Goal: Information Seeking & Learning: Learn about a topic

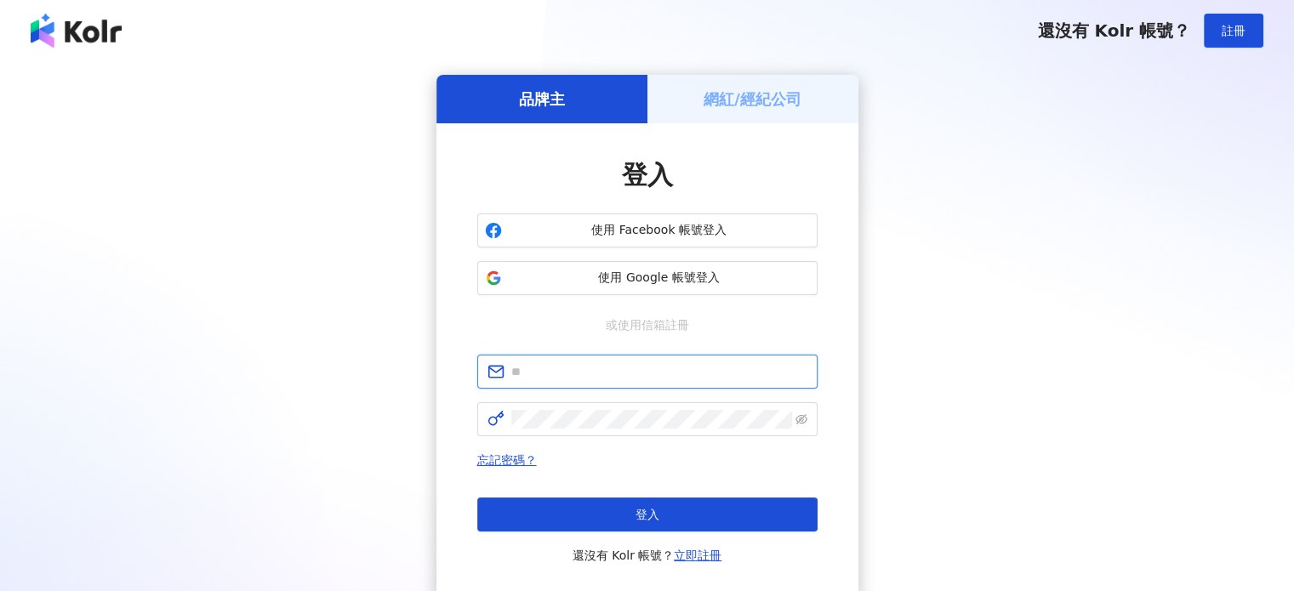
click at [599, 379] on input "text" at bounding box center [659, 371] width 296 height 19
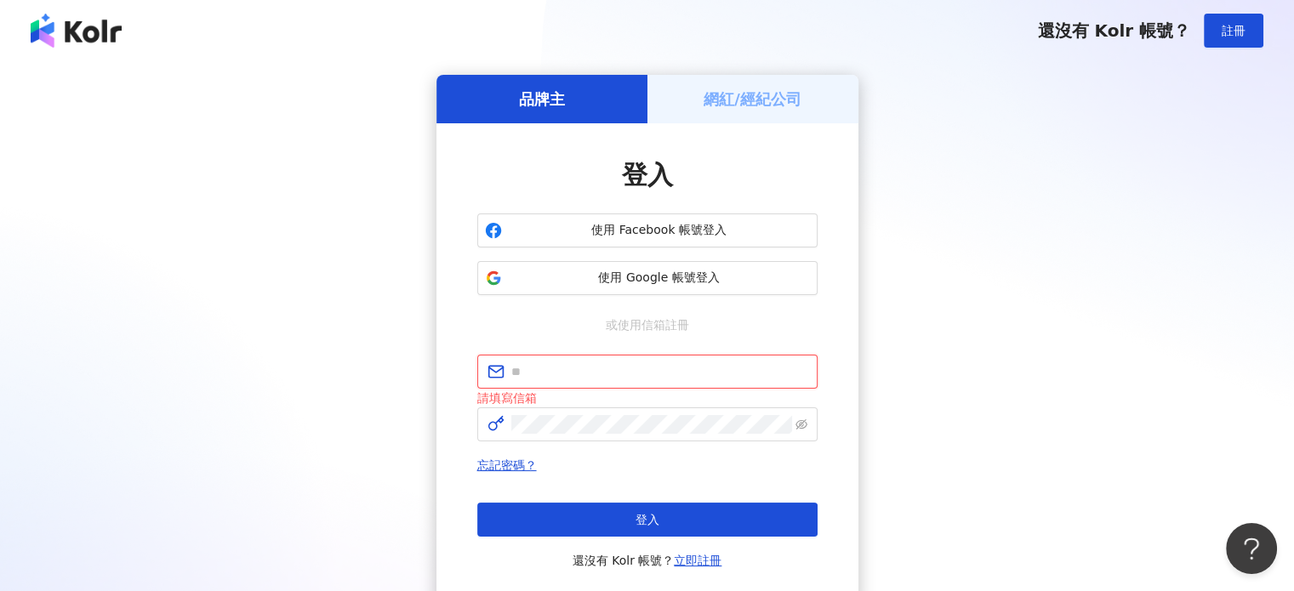
paste input "**********"
type input "**********"
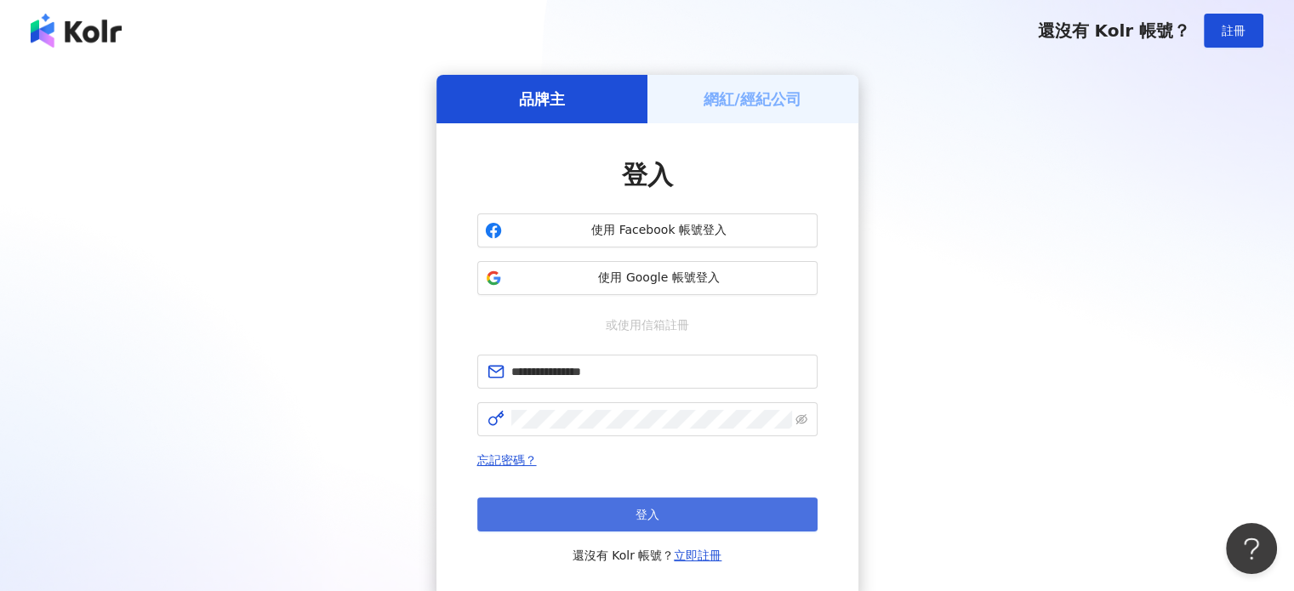
click at [645, 519] on span "登入" at bounding box center [647, 515] width 24 height 14
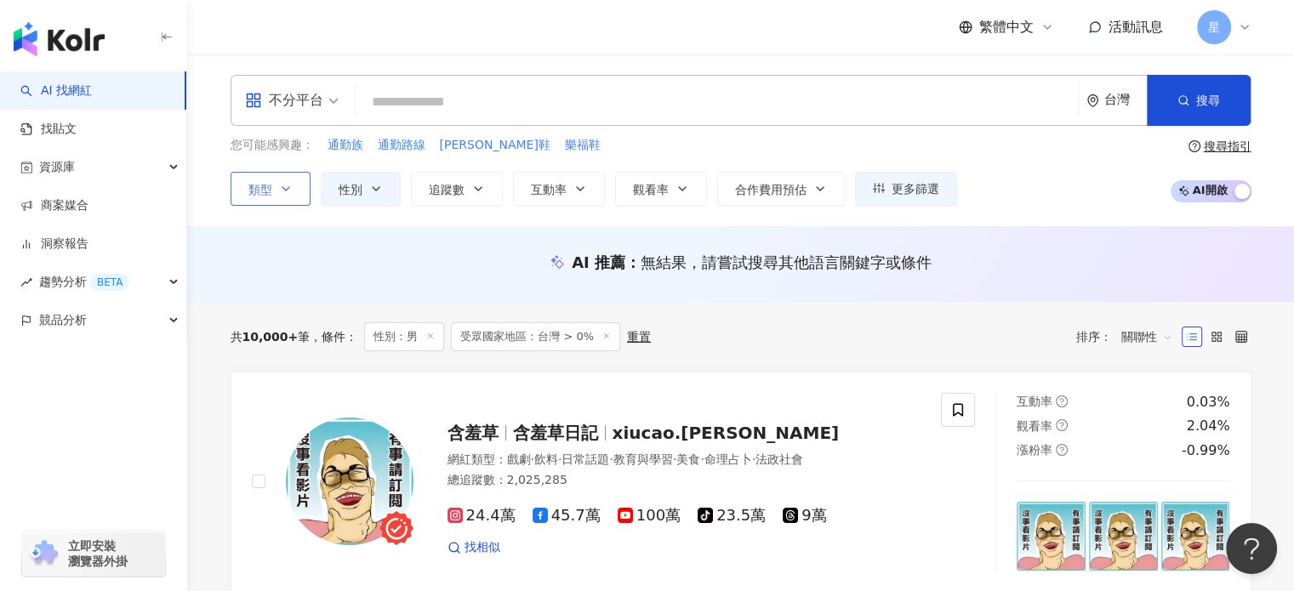
click at [273, 186] on button "類型" at bounding box center [271, 189] width 80 height 34
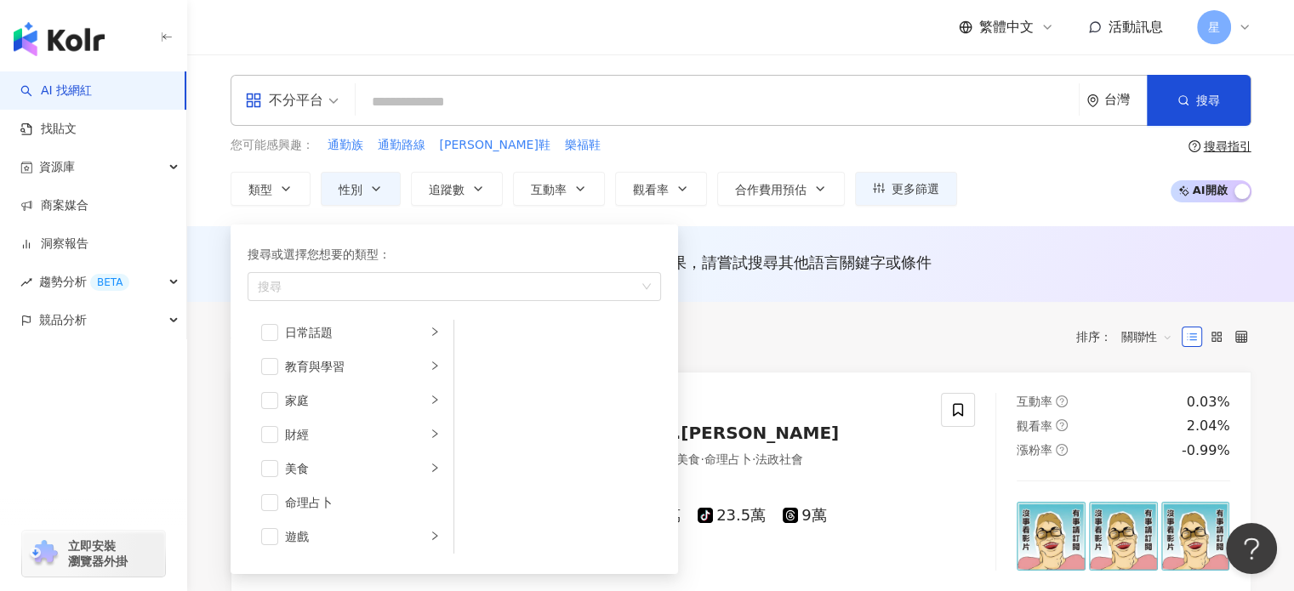
scroll to position [170, 0]
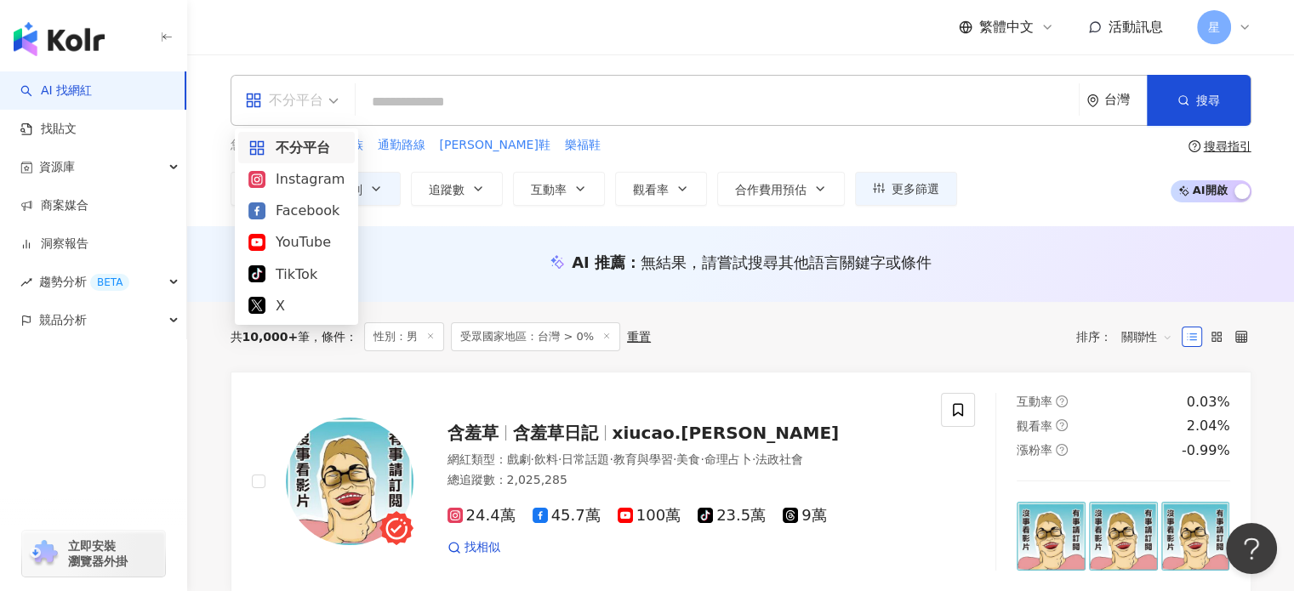
click at [310, 81] on input "search" at bounding box center [292, 89] width 94 height 27
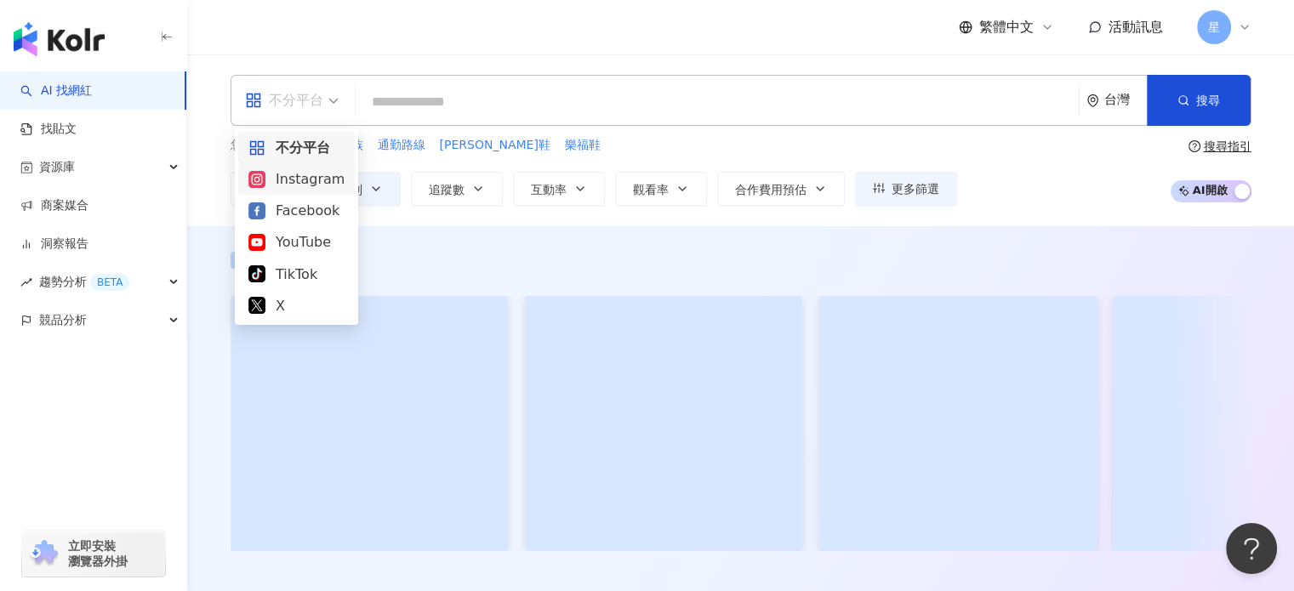
click at [271, 173] on div "Instagram" at bounding box center [296, 178] width 96 height 21
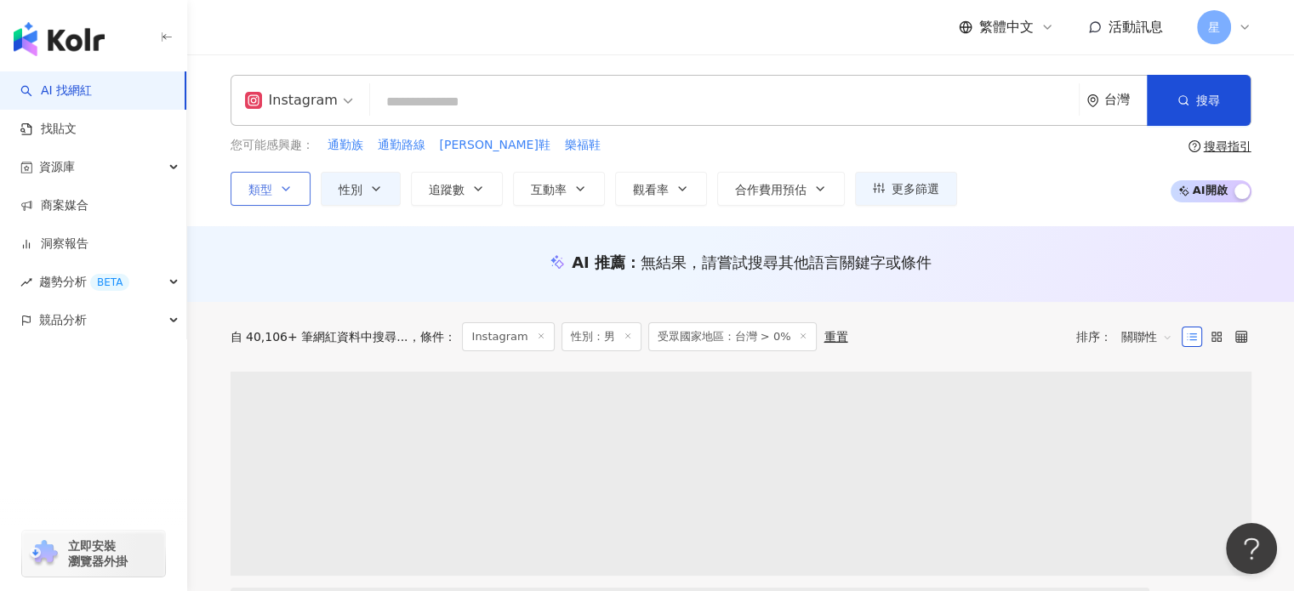
click at [276, 191] on button "類型" at bounding box center [271, 189] width 80 height 34
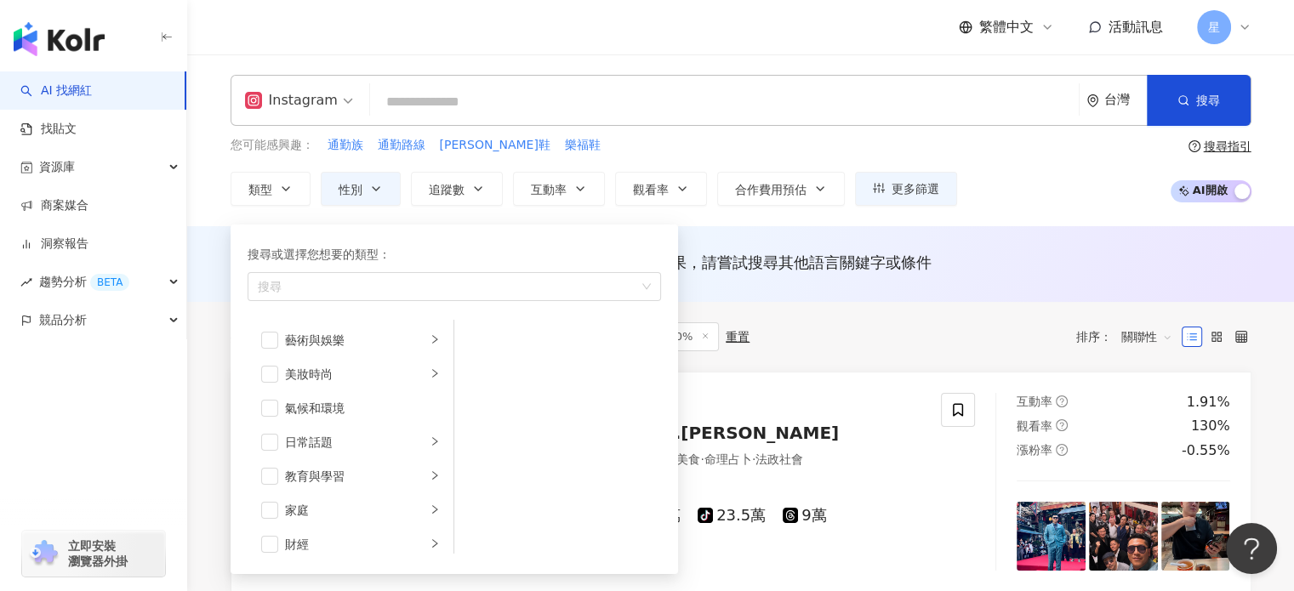
click at [293, 100] on div "Instagram" at bounding box center [291, 100] width 93 height 27
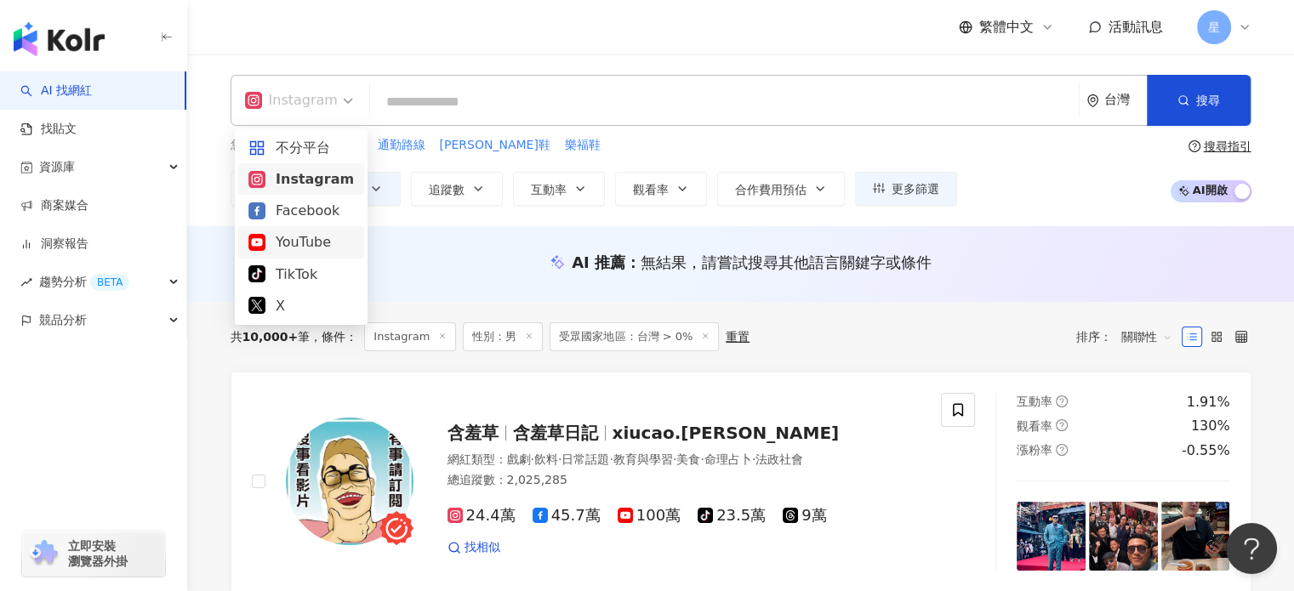
click at [279, 243] on div "YouTube" at bounding box center [300, 241] width 105 height 21
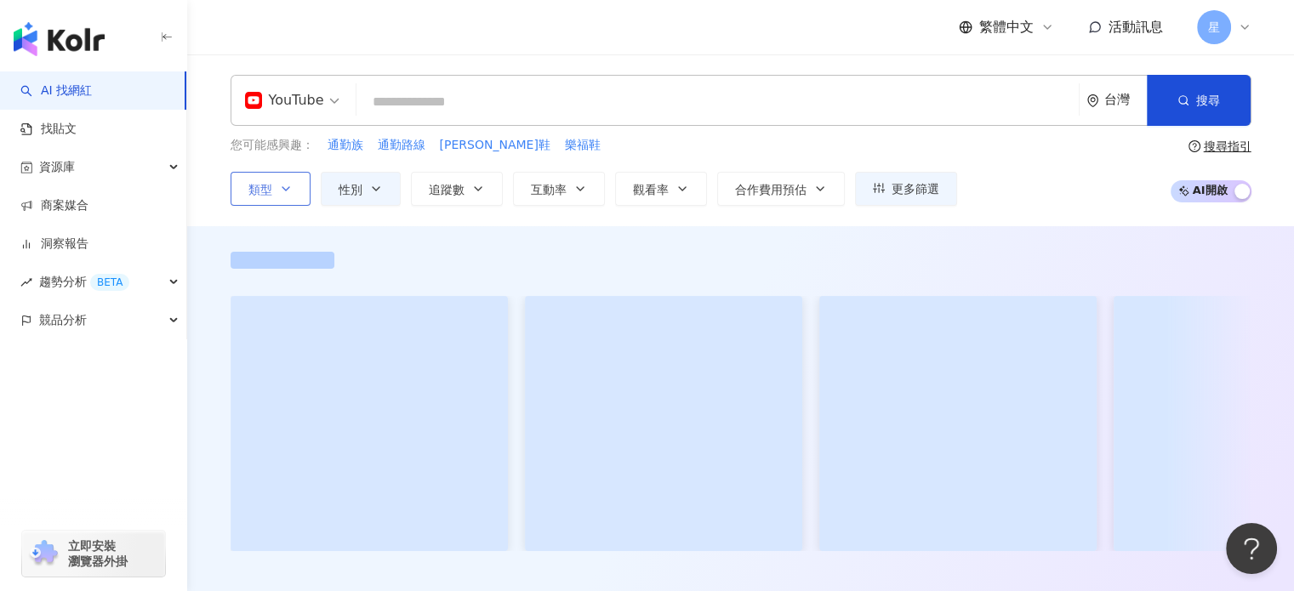
click at [274, 190] on button "類型" at bounding box center [271, 189] width 80 height 34
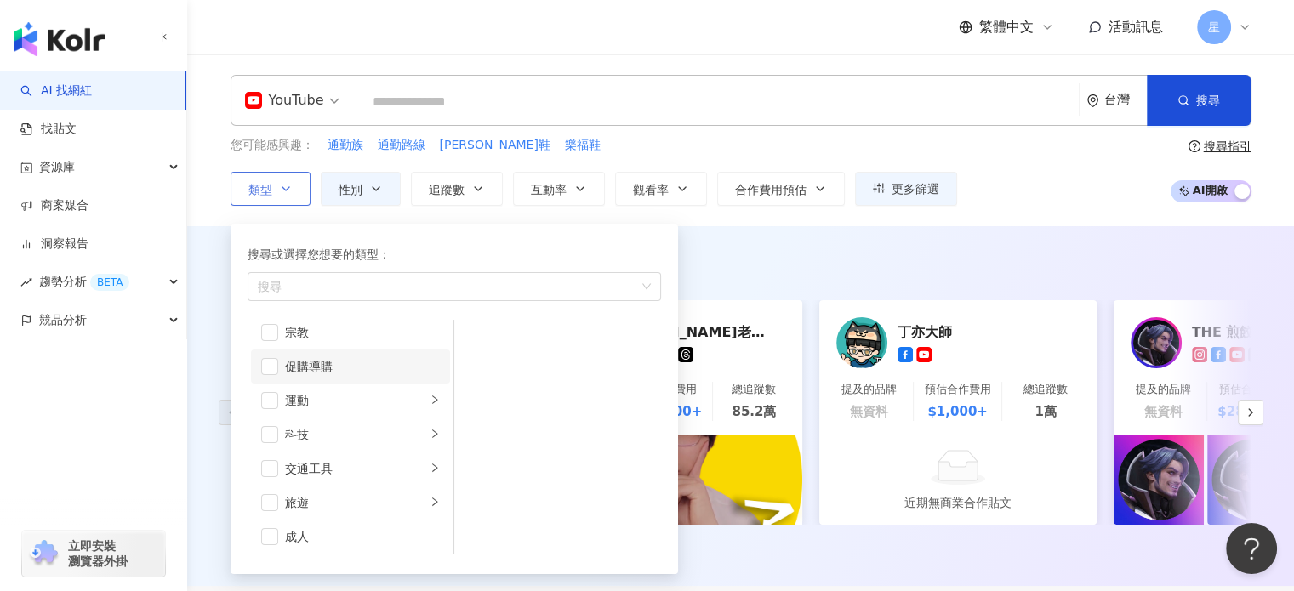
scroll to position [589, 0]
click at [351, 429] on div "科技" at bounding box center [355, 432] width 141 height 19
click at [476, 372] on span "button" at bounding box center [476, 374] width 17 height 17
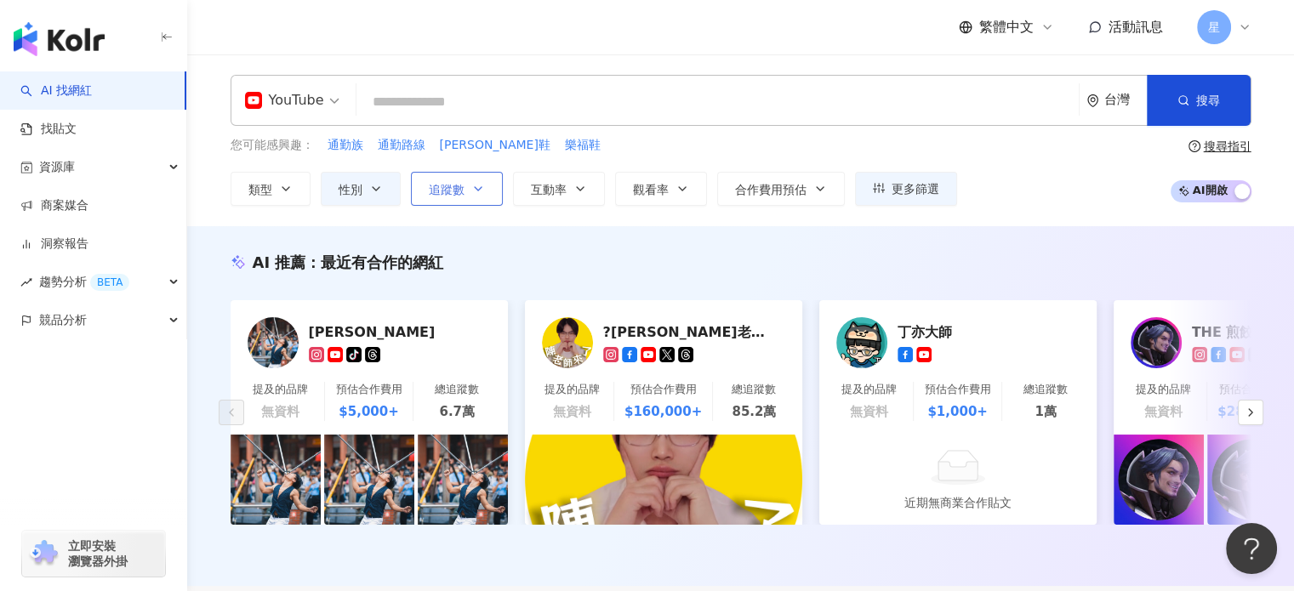
click at [442, 187] on span "追蹤數" at bounding box center [447, 190] width 36 height 14
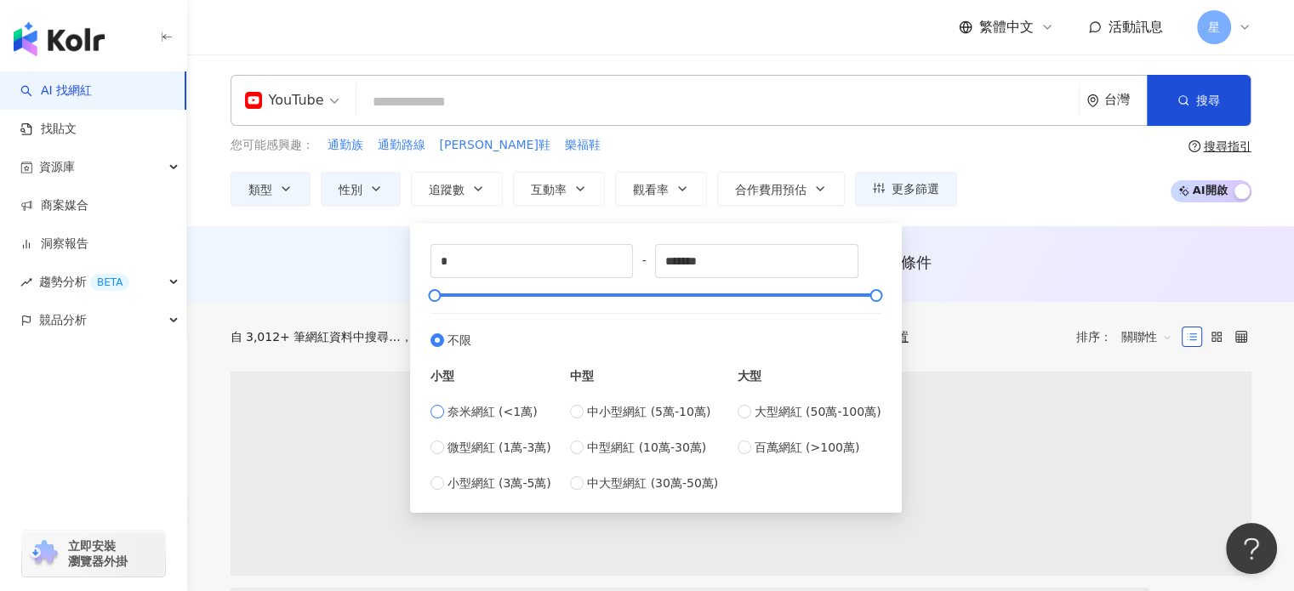
click at [453, 412] on span "奈米網紅 (<1萬)" at bounding box center [492, 411] width 90 height 19
type input "****"
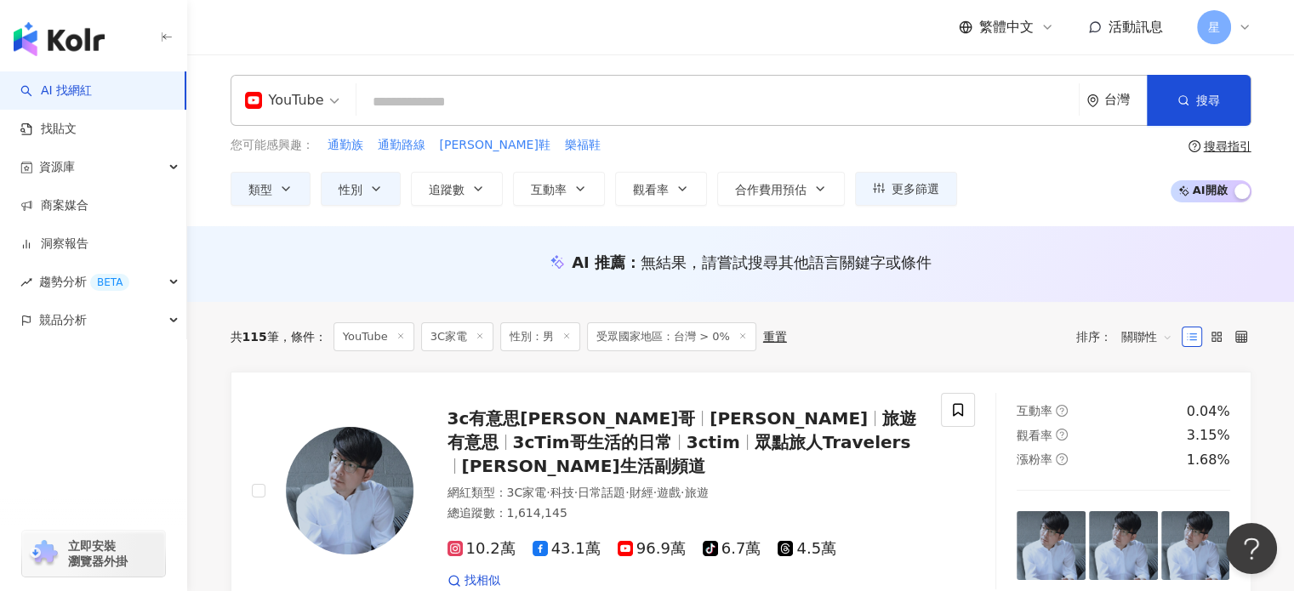
click at [977, 290] on div "AI 推薦 ： 無結果，請嘗試搜尋其他語言關鍵字或條件" at bounding box center [740, 264] width 1107 height 76
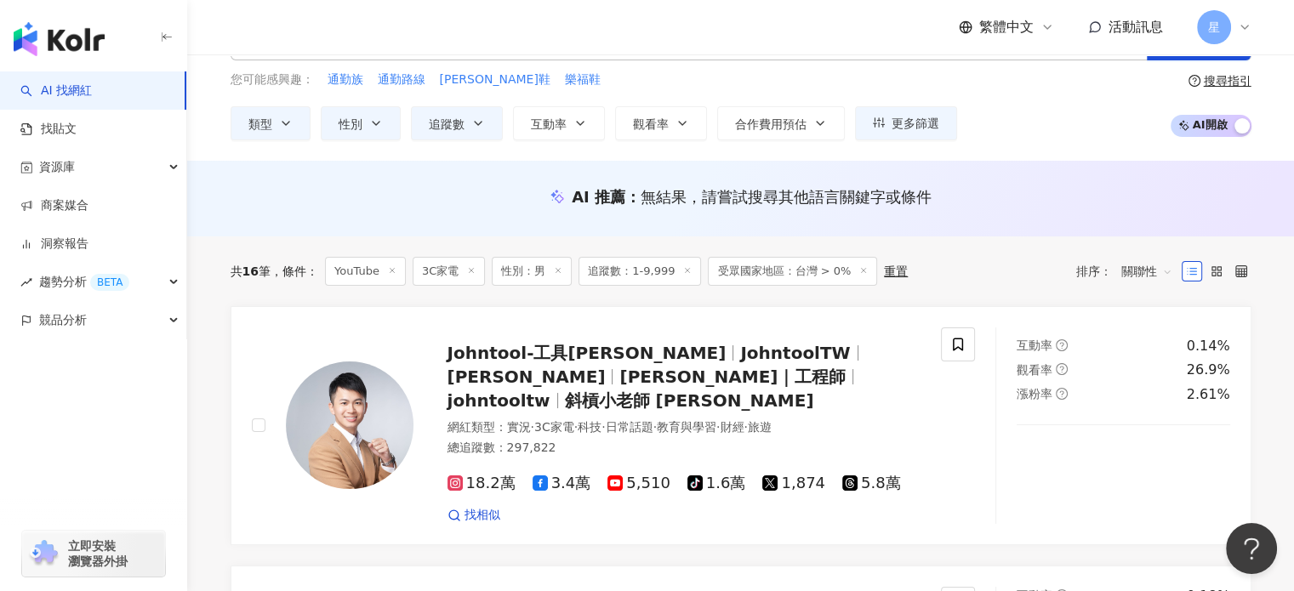
scroll to position [85, 0]
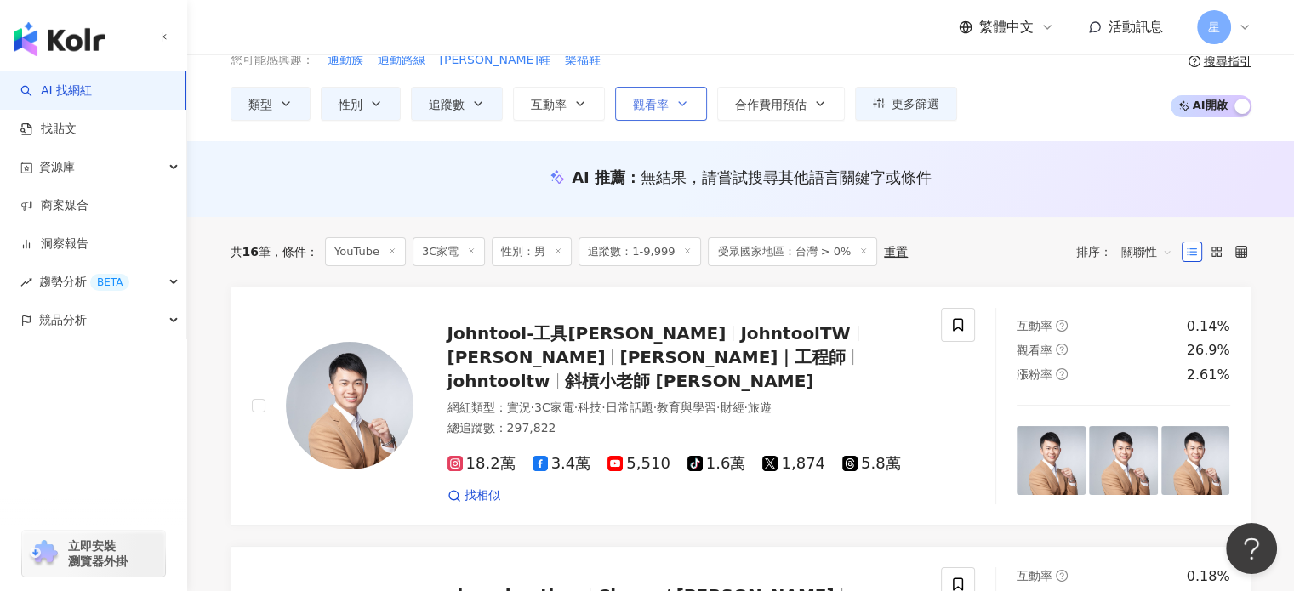
click at [656, 105] on span "觀看率" at bounding box center [651, 105] width 36 height 14
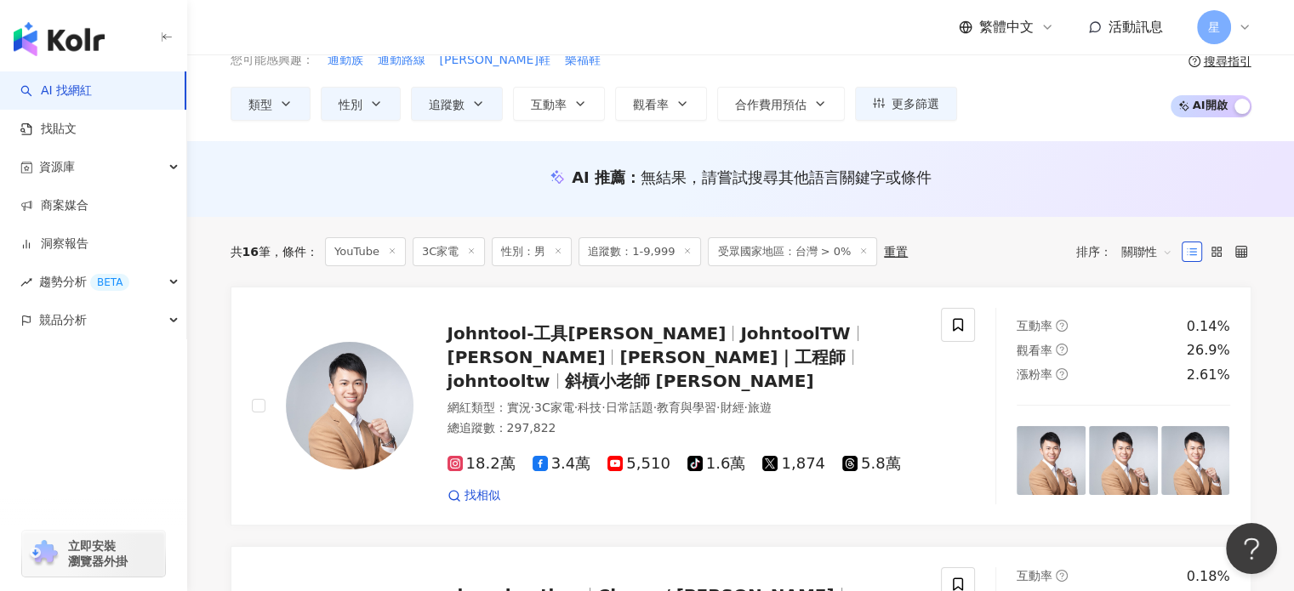
click at [1140, 251] on span "關聯性" at bounding box center [1146, 251] width 51 height 27
click at [1140, 401] on div "觀看率" at bounding box center [1146, 401] width 43 height 19
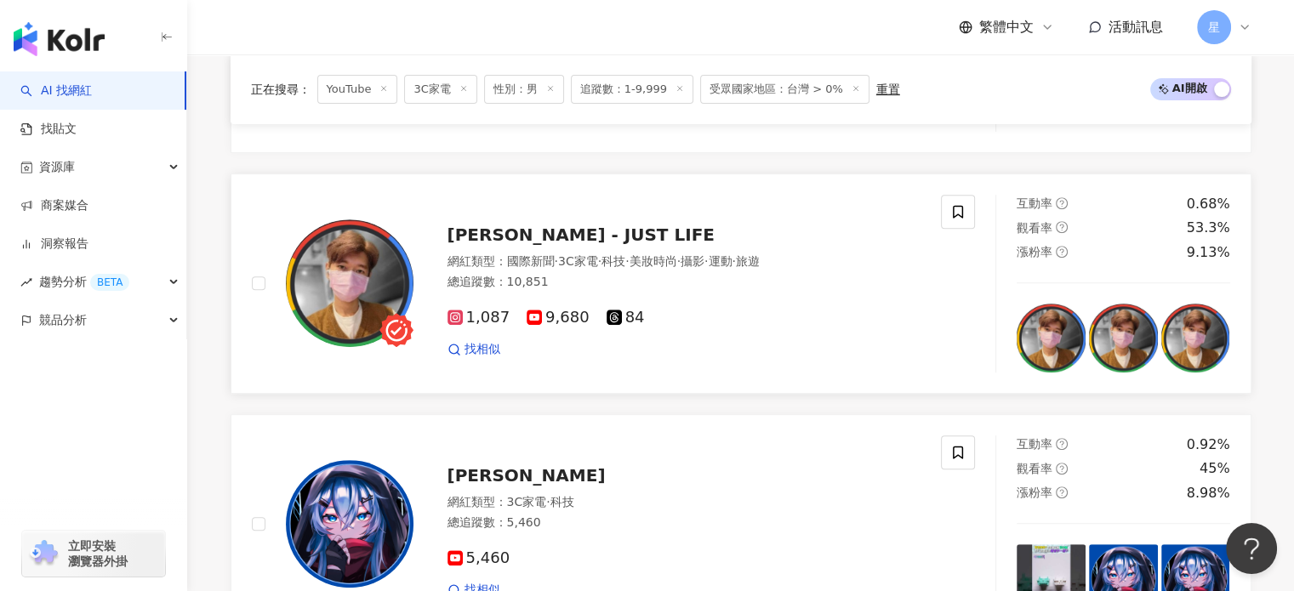
scroll to position [681, 0]
click at [537, 316] on span "9,680" at bounding box center [558, 317] width 63 height 18
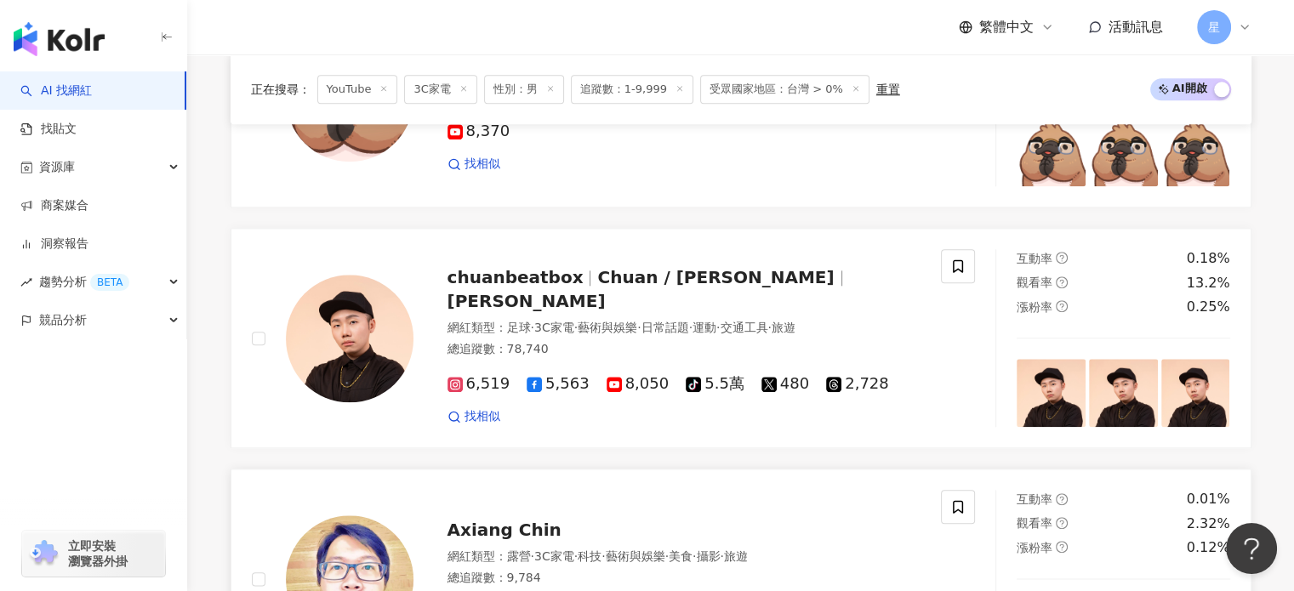
scroll to position [1956, 0]
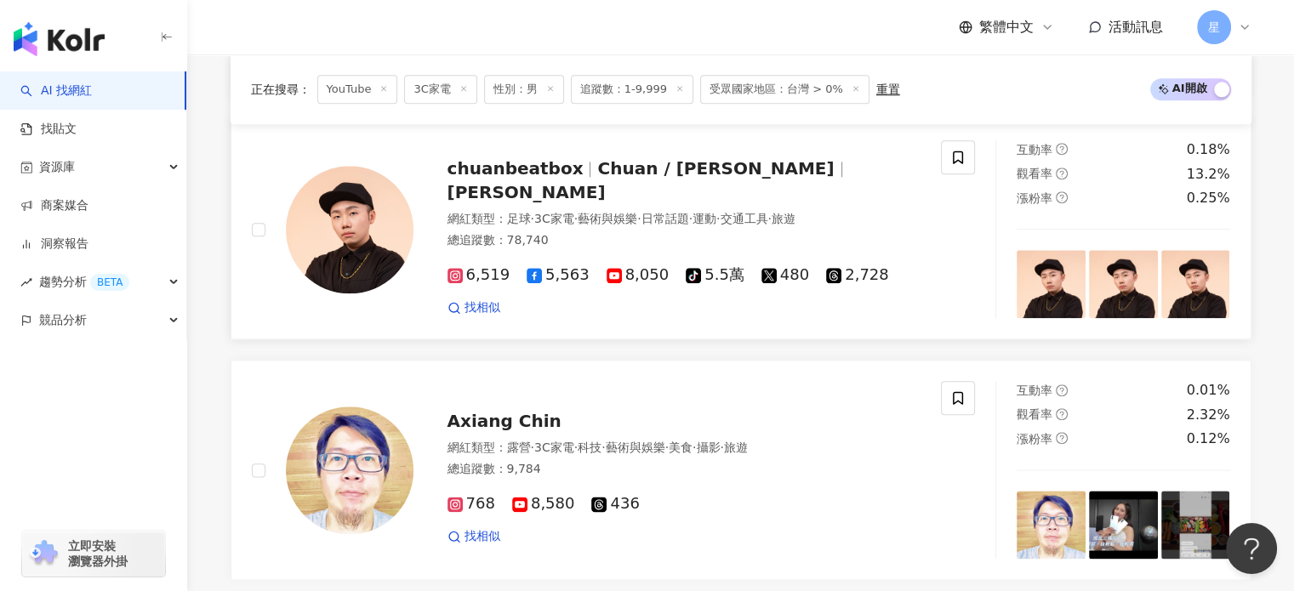
click at [489, 266] on span "6,519" at bounding box center [478, 275] width 63 height 18
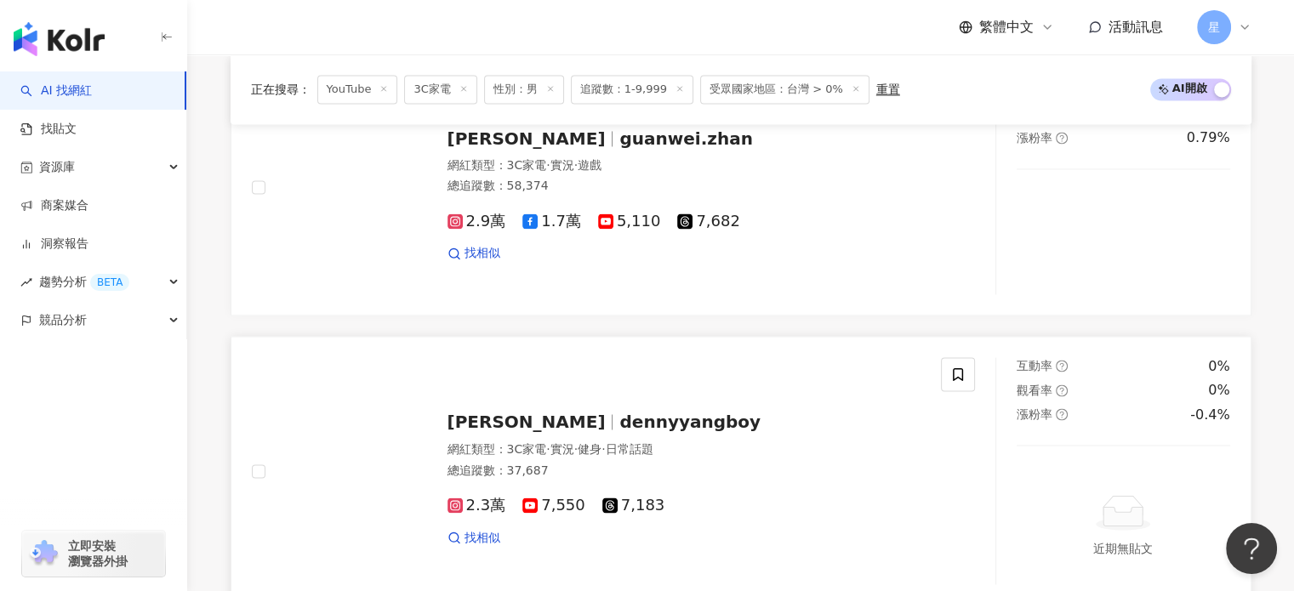
scroll to position [2892, 0]
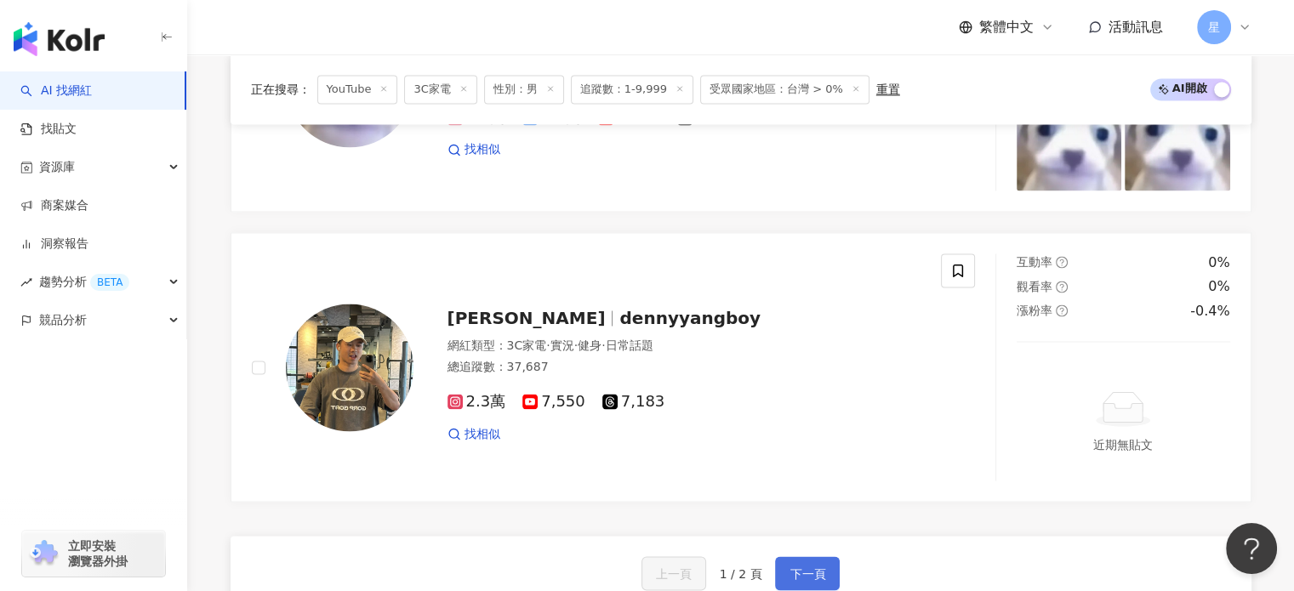
click at [810, 556] on button "下一頁" at bounding box center [807, 573] width 65 height 34
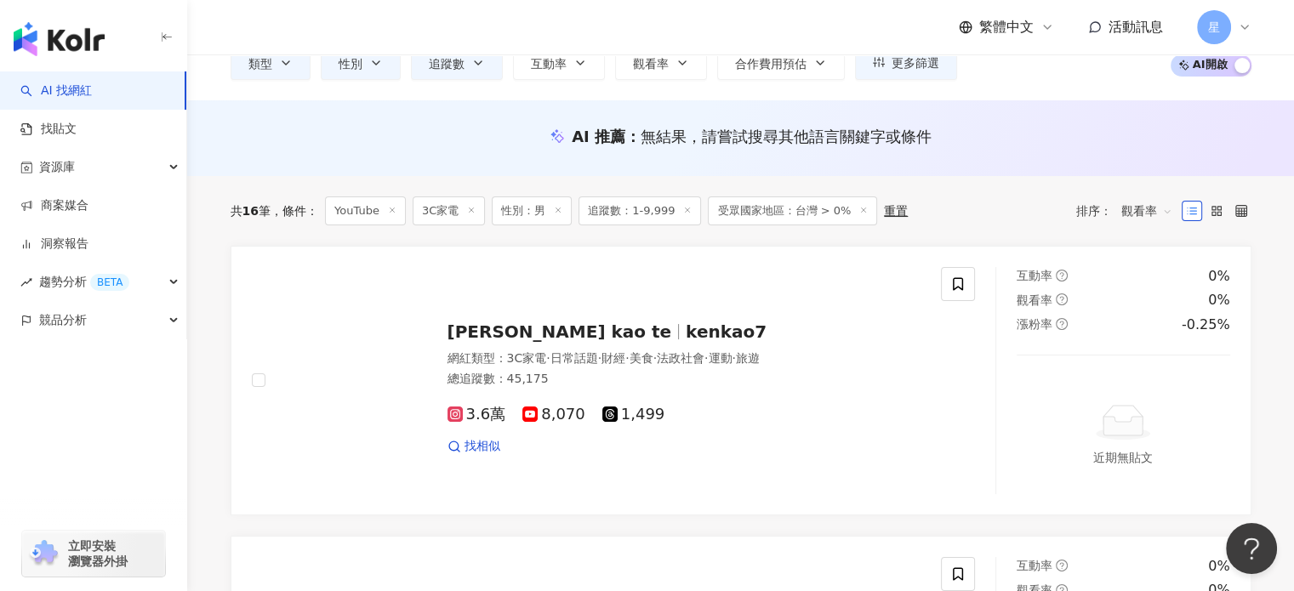
scroll to position [106, 0]
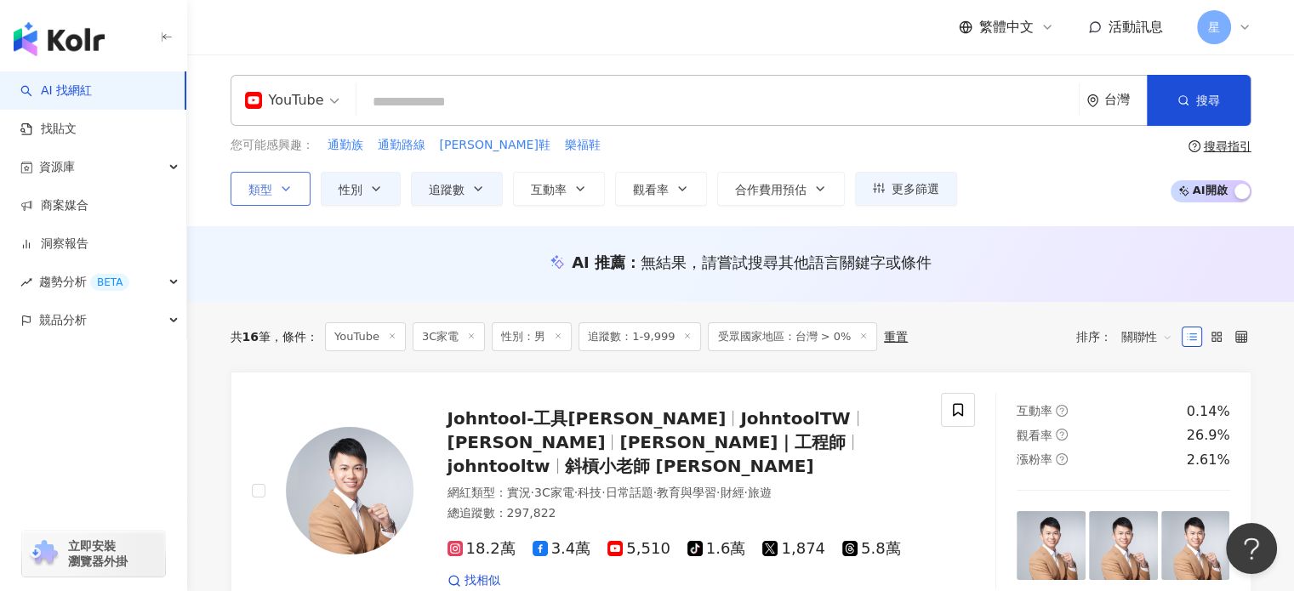
click at [293, 191] on button "類型" at bounding box center [271, 189] width 80 height 34
click at [479, 191] on icon "button" at bounding box center [478, 189] width 14 height 14
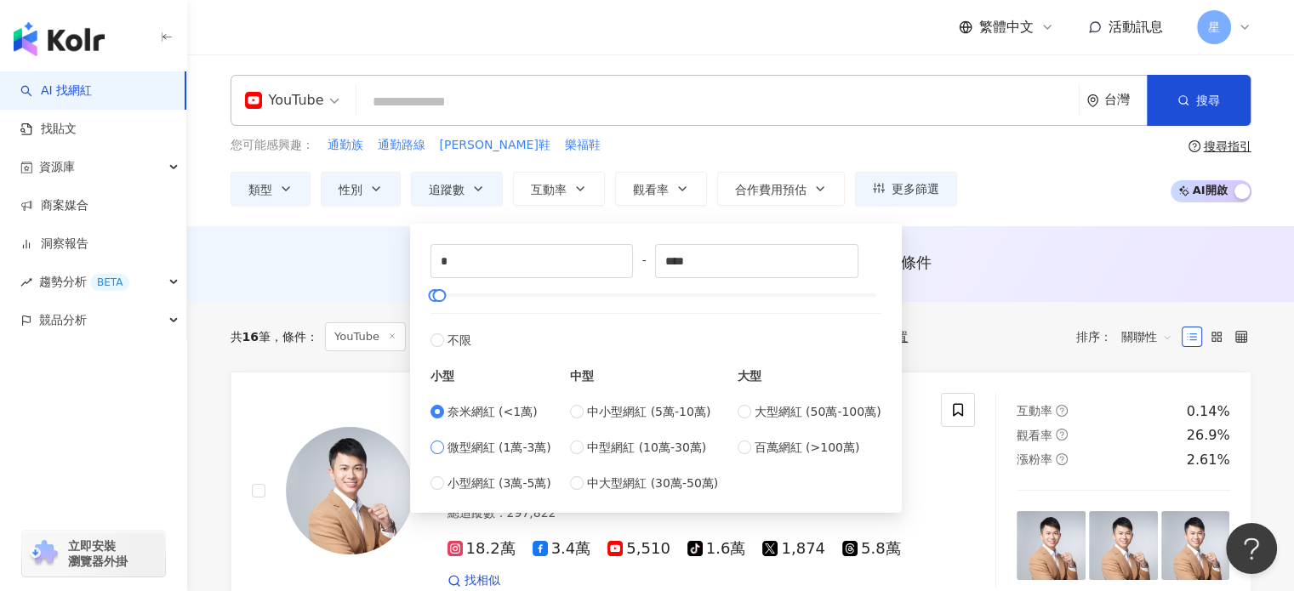
type input "*****"
click at [1038, 200] on div "您可能感興趣： 通勤族 通勤路線 柯夢波丹鞋 樂福鞋 類型 性別 追蹤數 互動率 觀看率 合作費用預估 更多篩選 ***** - ***** 不限 小型 奈米…" at bounding box center [741, 171] width 1021 height 70
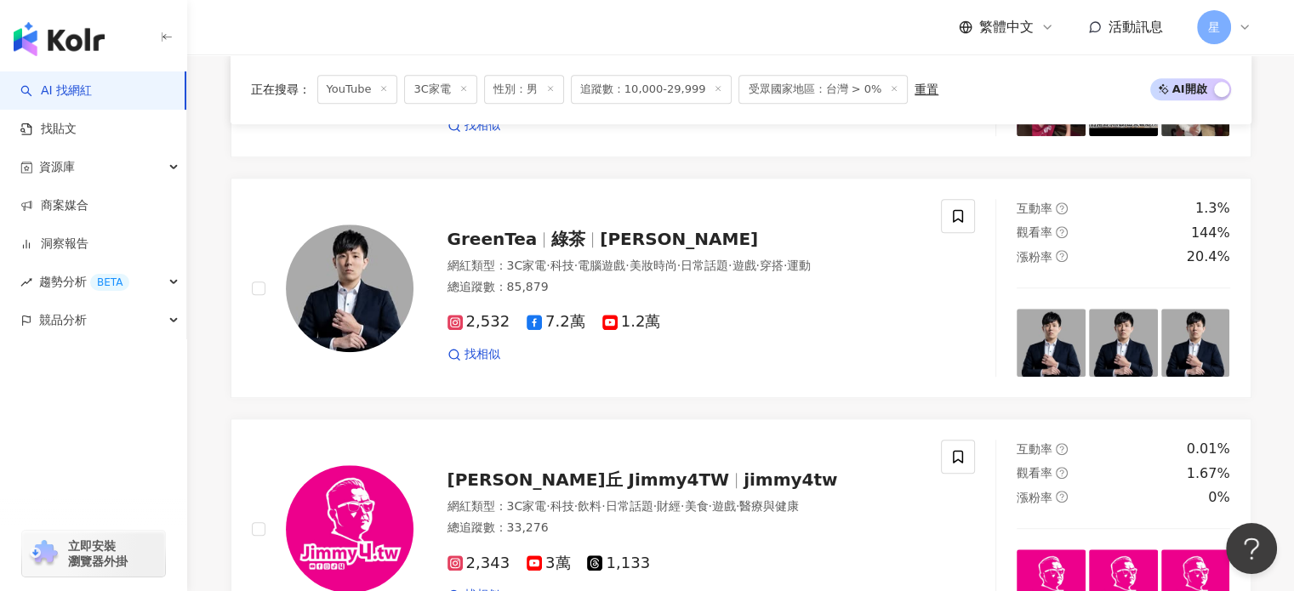
scroll to position [1531, 0]
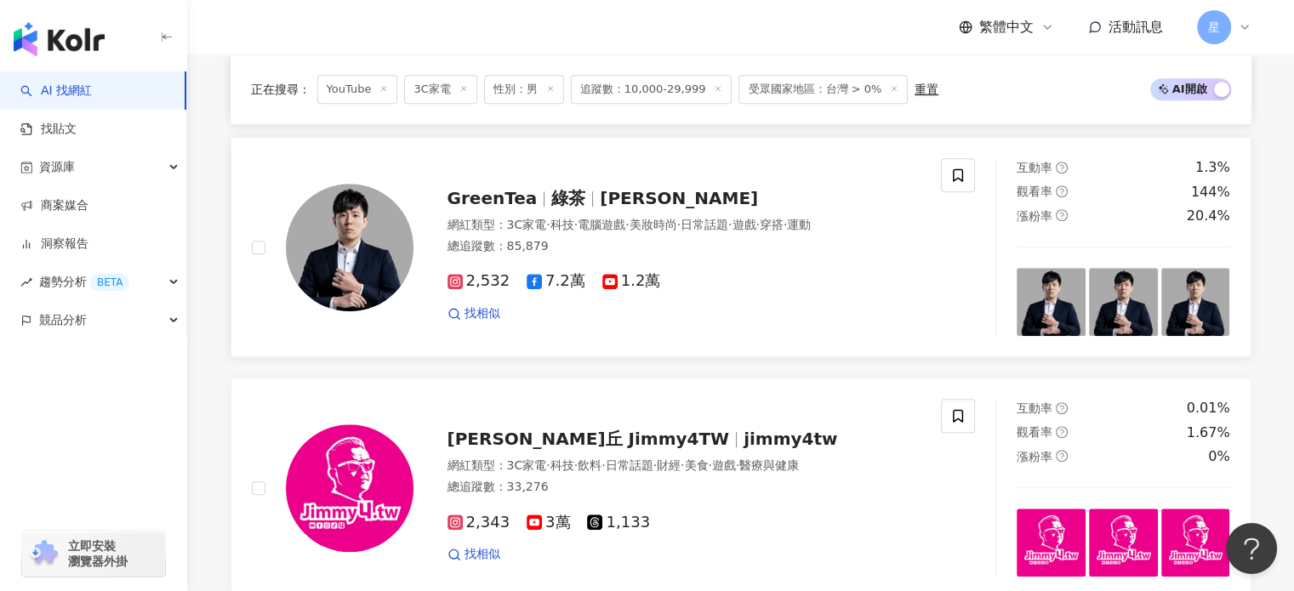
drag, startPoint x: 547, startPoint y: 292, endPoint x: 645, endPoint y: 311, distance: 99.8
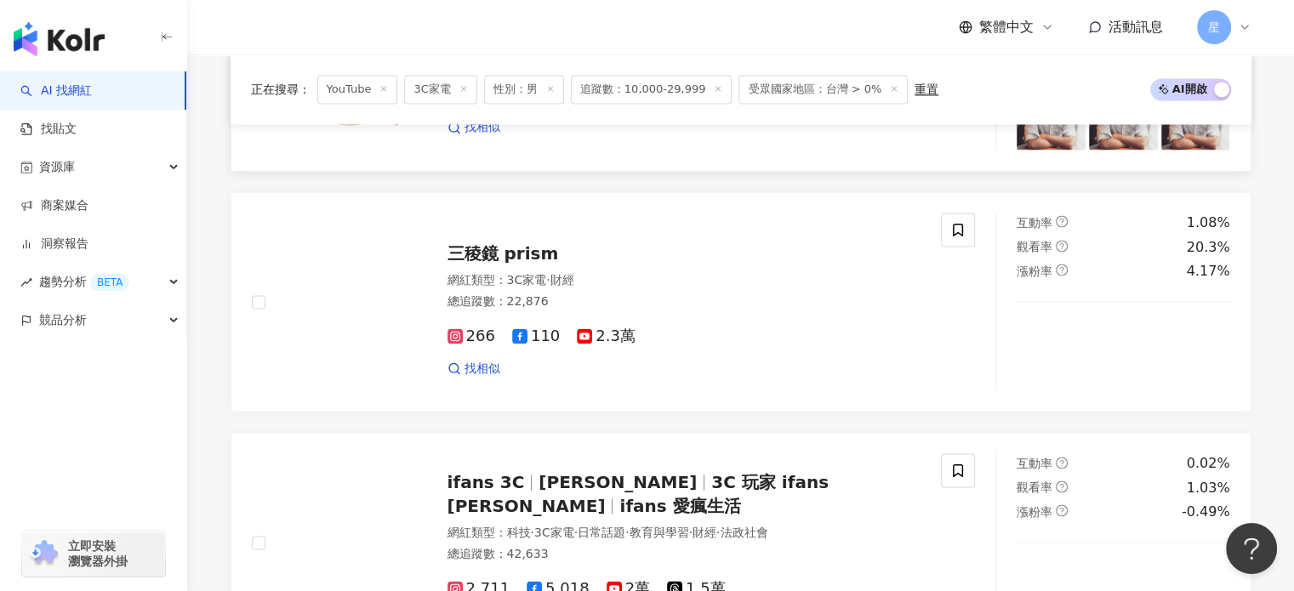
scroll to position [3232, 0]
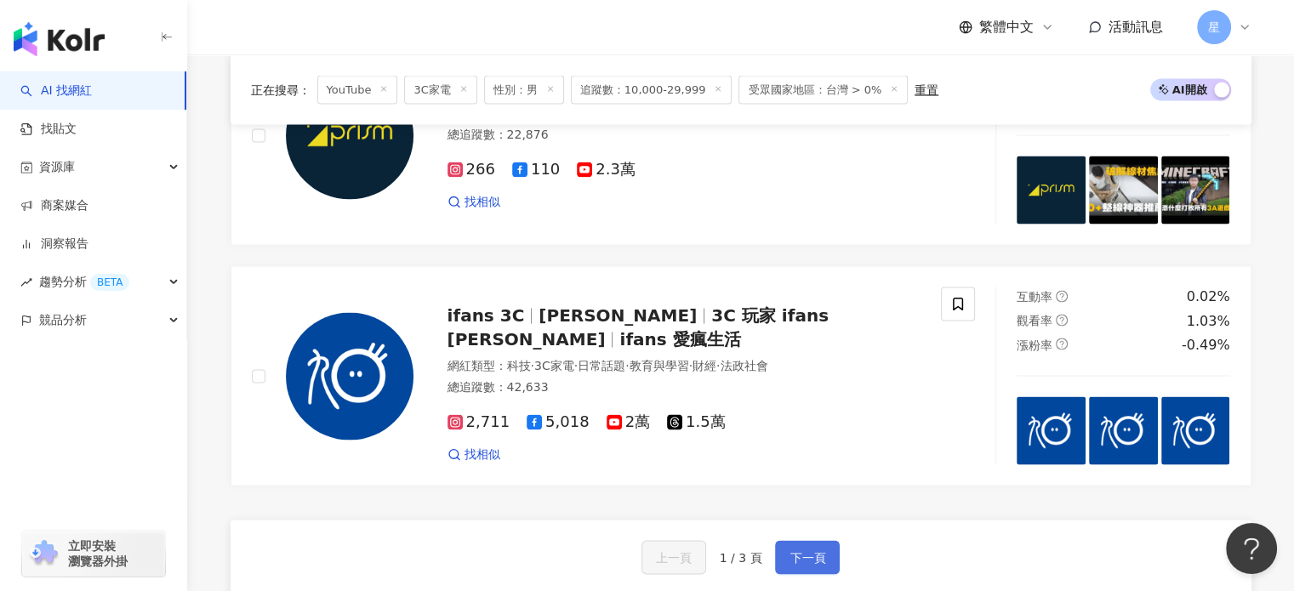
click at [797, 561] on span "下一頁" at bounding box center [807, 557] width 36 height 14
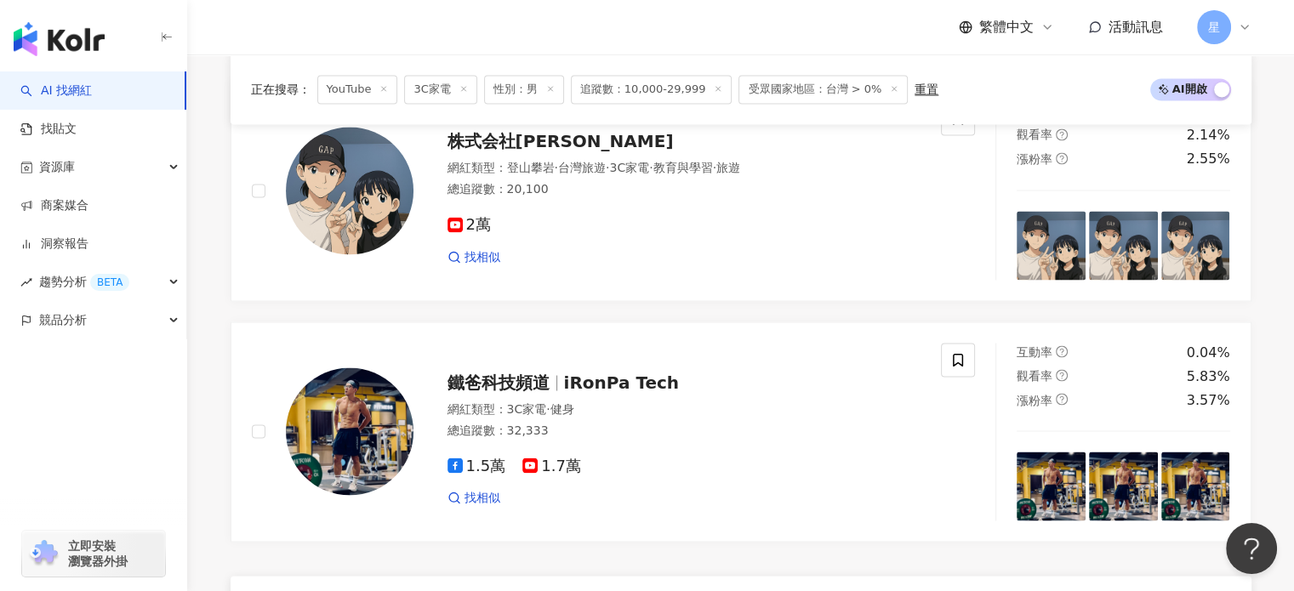
scroll to position [2953, 0]
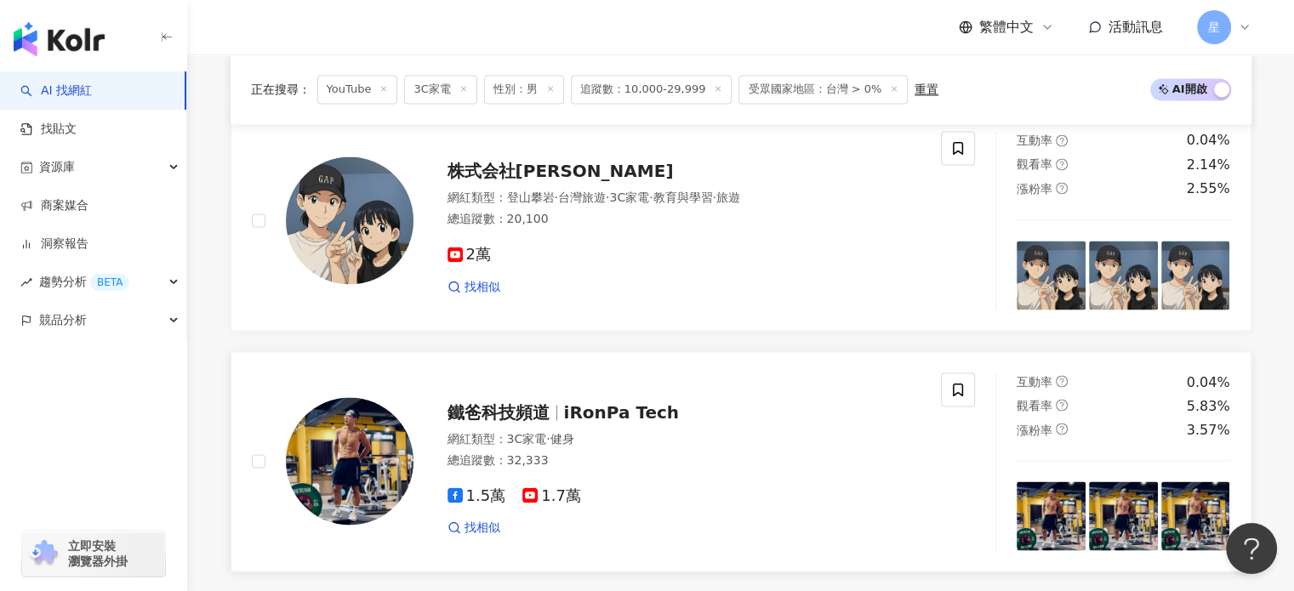
click at [567, 504] on span "1.7萬" at bounding box center [551, 496] width 59 height 18
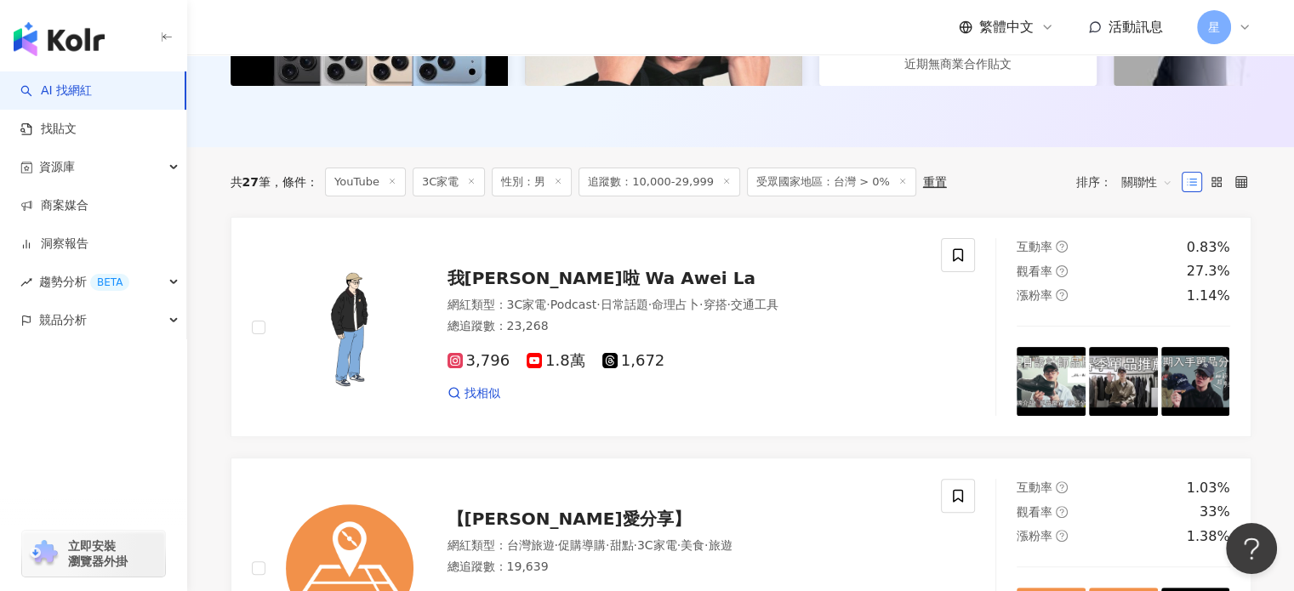
scroll to position [401, 0]
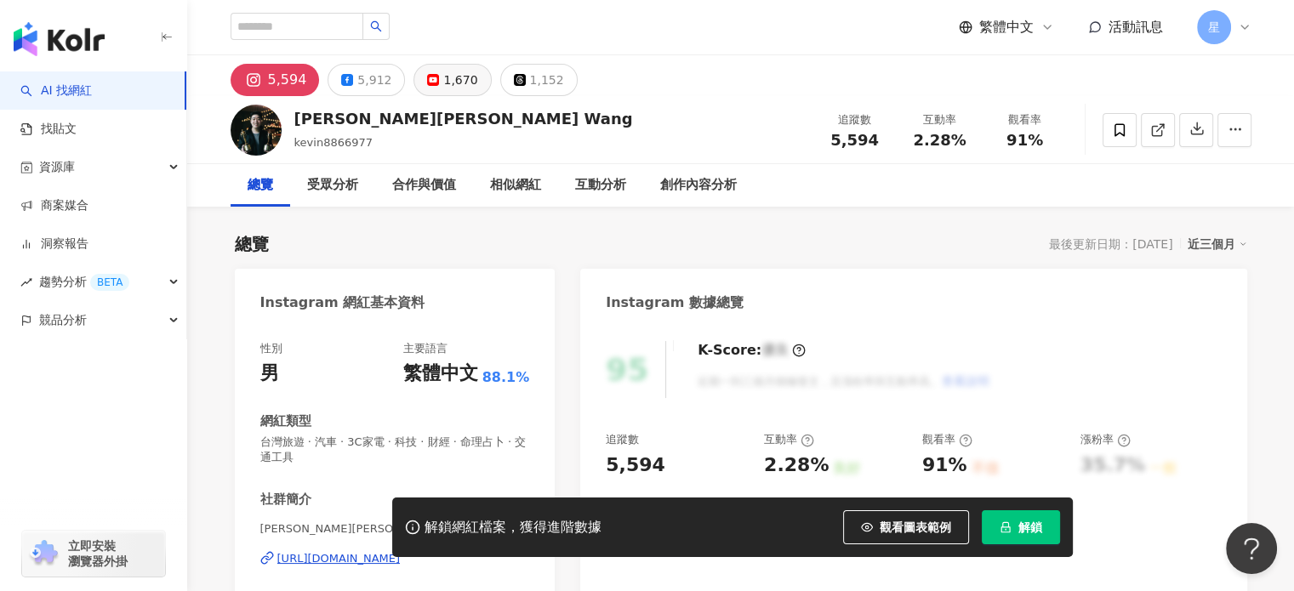
click at [447, 78] on div "1,670" at bounding box center [460, 80] width 34 height 24
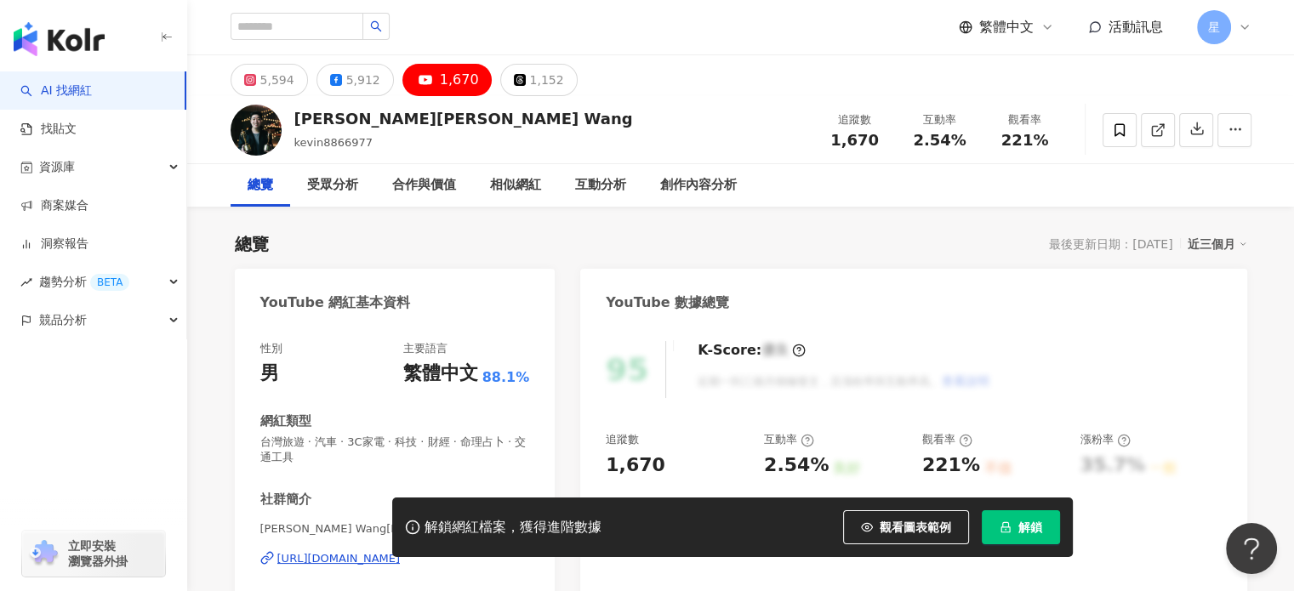
click at [369, 557] on div "https://www.youtube.com/channel/UCkrNpB94u0fFdA9nTde0wsg" at bounding box center [338, 558] width 123 height 15
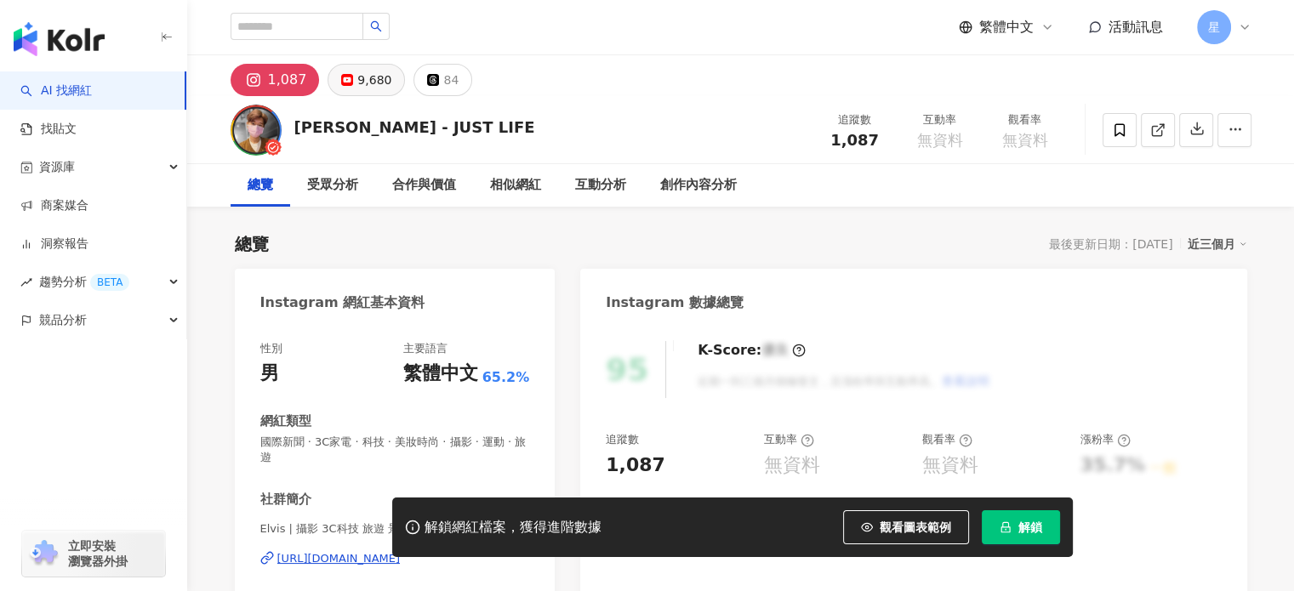
click at [361, 80] on div "9,680" at bounding box center [374, 80] width 34 height 24
click at [339, 561] on div "https://www.instagram.com/i_am_elvis_0515/" at bounding box center [338, 558] width 123 height 15
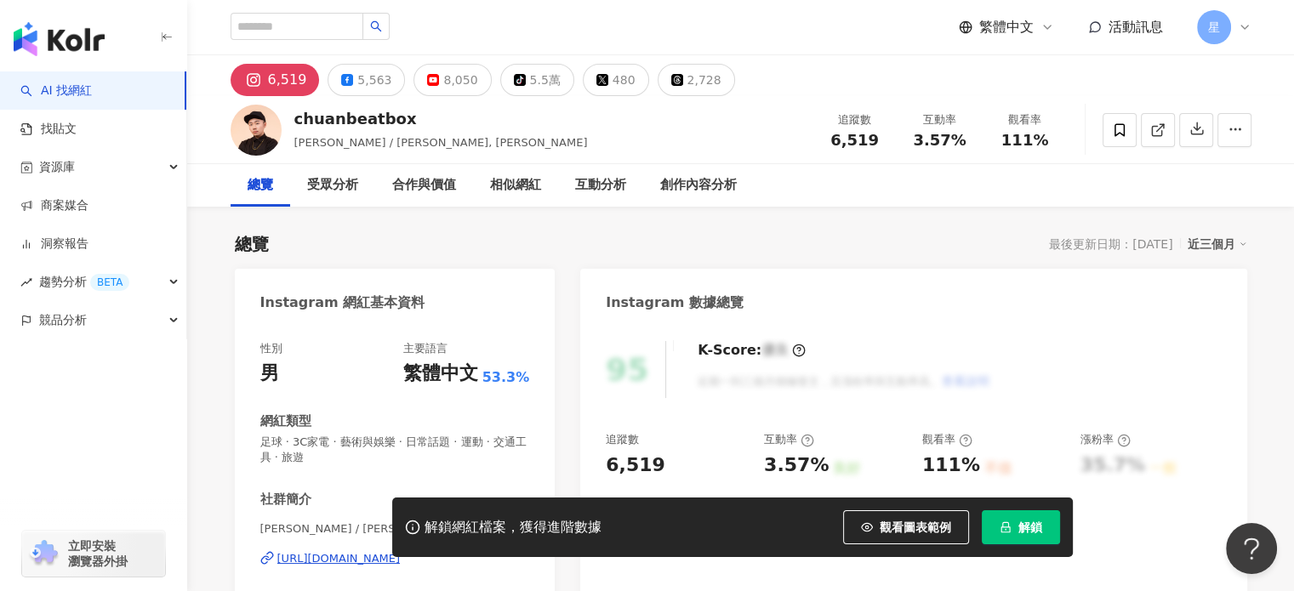
click at [324, 561] on div "[URL][DOMAIN_NAME]" at bounding box center [338, 558] width 123 height 15
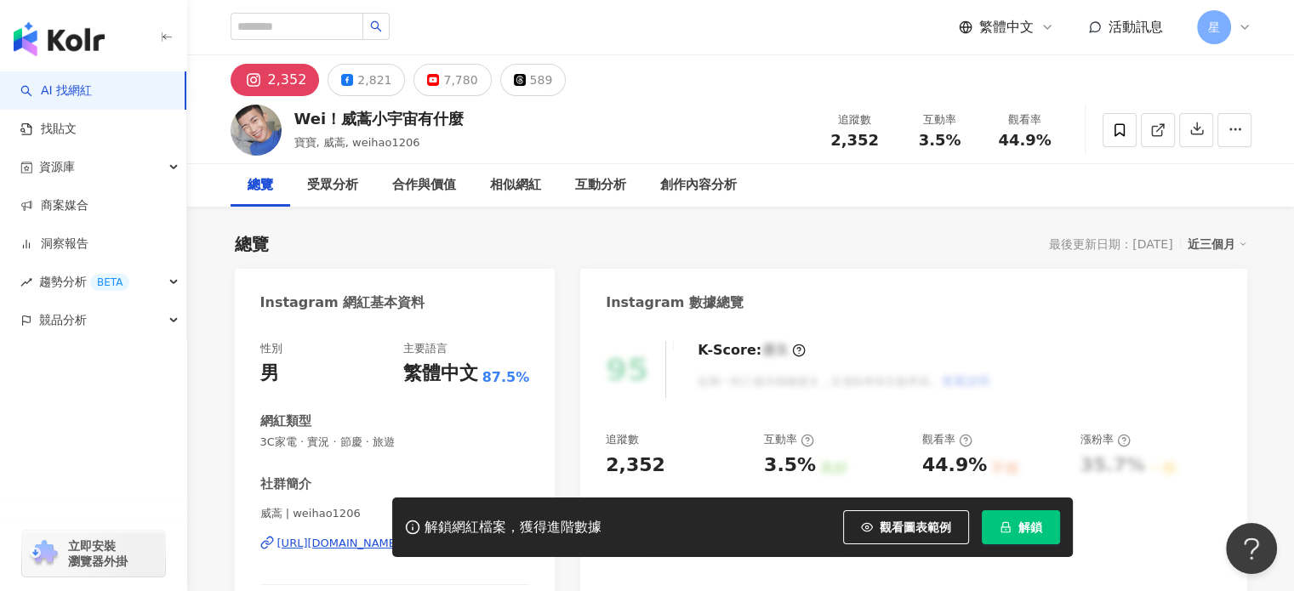
click at [341, 546] on div "解鎖網紅檔案，獲得進階數據 觀看圖表範例 解鎖" at bounding box center [647, 528] width 1294 height 60
click at [372, 510] on div "解鎖網紅檔案，獲得進階數據 觀看圖表範例 解鎖" at bounding box center [647, 528] width 1294 height 60
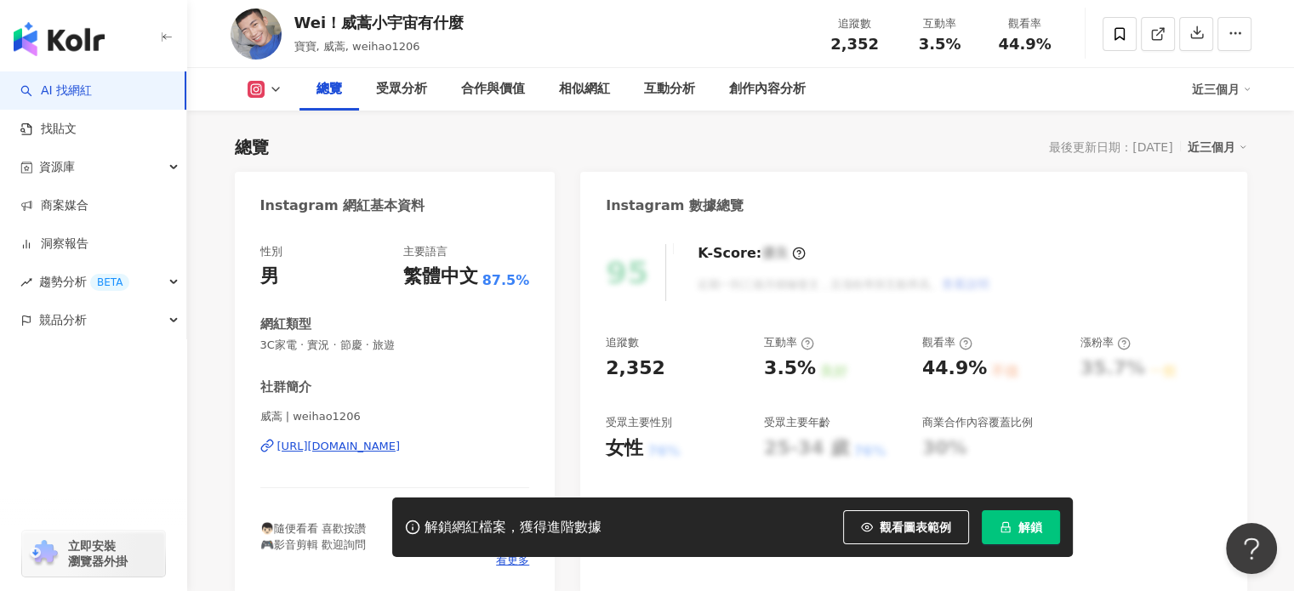
scroll to position [170, 0]
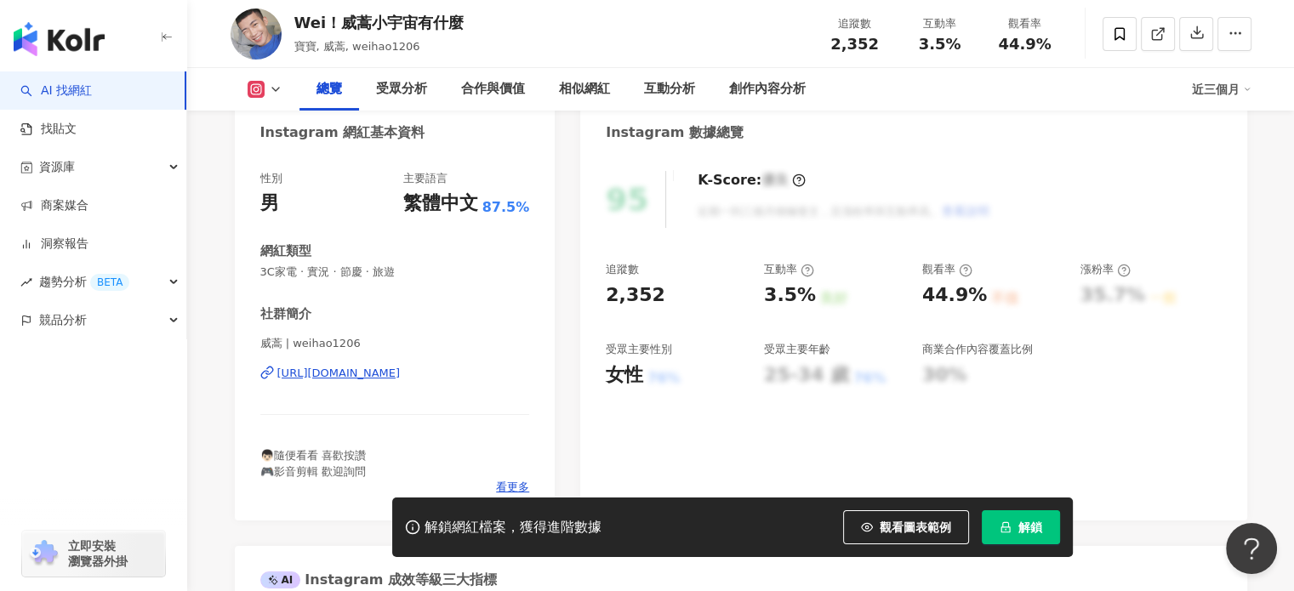
click at [367, 367] on div "https://www.instagram.com/weihao1206/" at bounding box center [338, 373] width 123 height 15
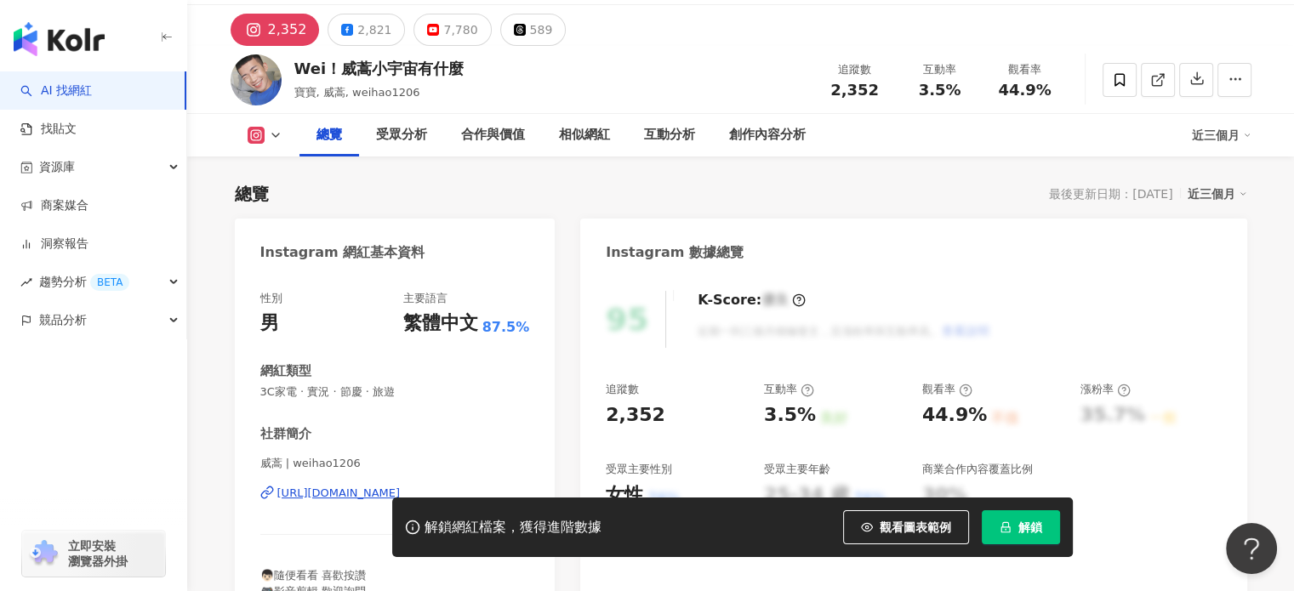
scroll to position [0, 0]
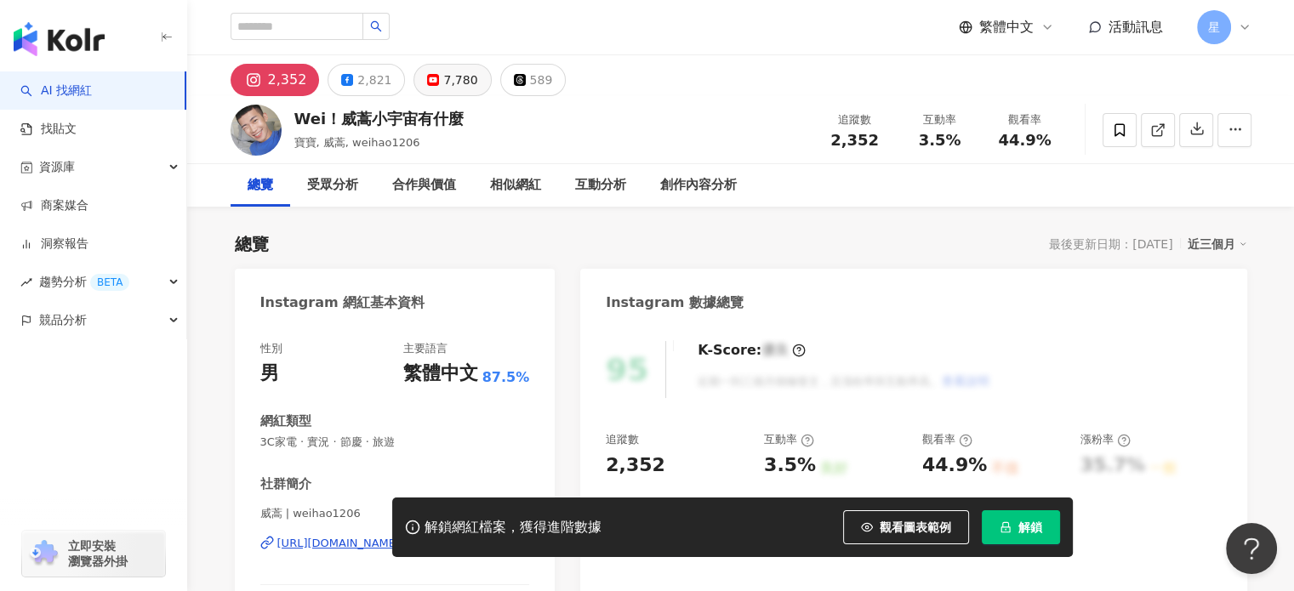
click at [447, 76] on div "7,780" at bounding box center [460, 80] width 34 height 24
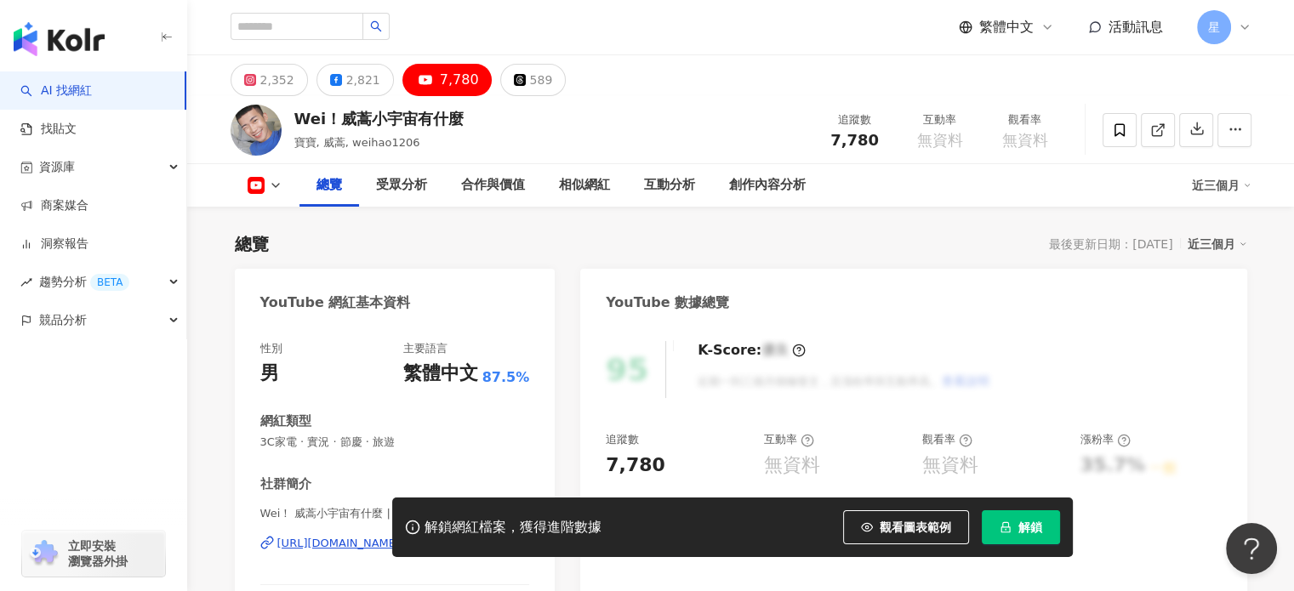
scroll to position [170, 0]
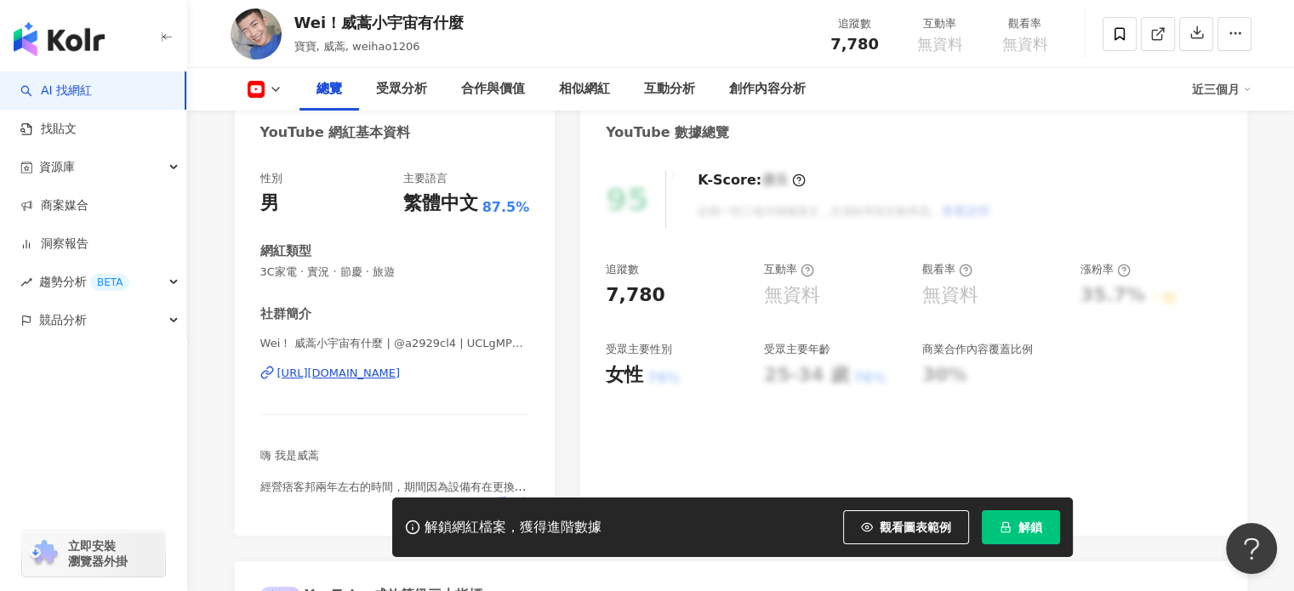
click at [401, 373] on div "https://www.youtube.com/channel/UCLgMPuHypsGHqxMj8isRSDA" at bounding box center [338, 373] width 123 height 15
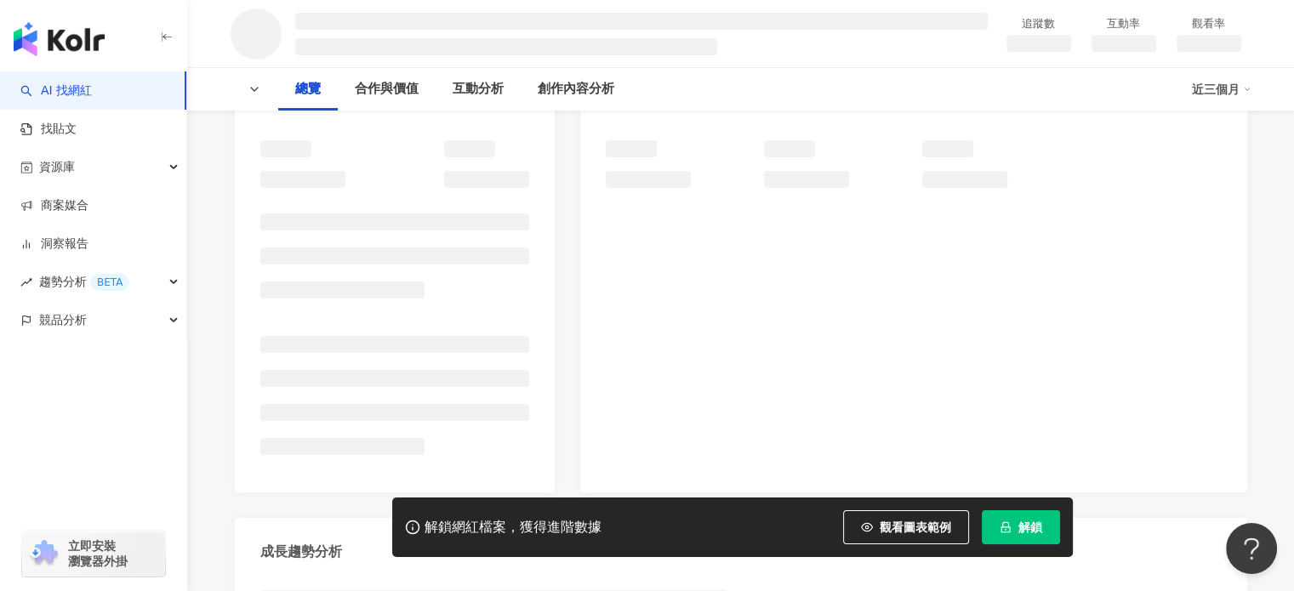
scroll to position [271, 0]
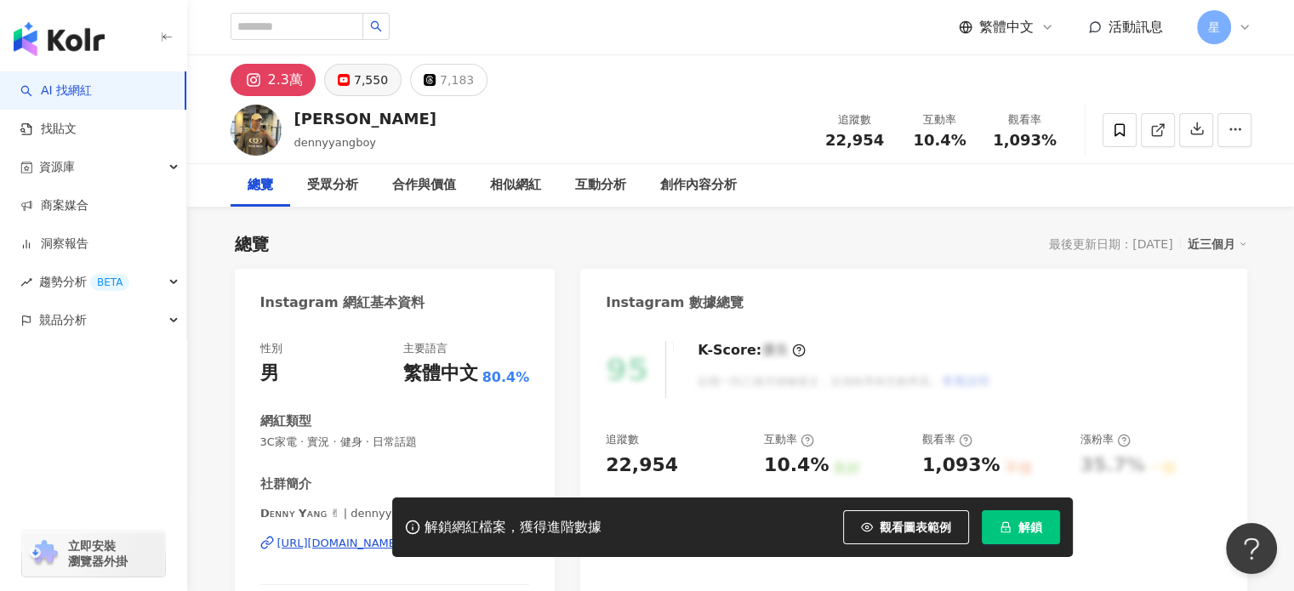
click at [364, 84] on div "7,550" at bounding box center [371, 80] width 34 height 24
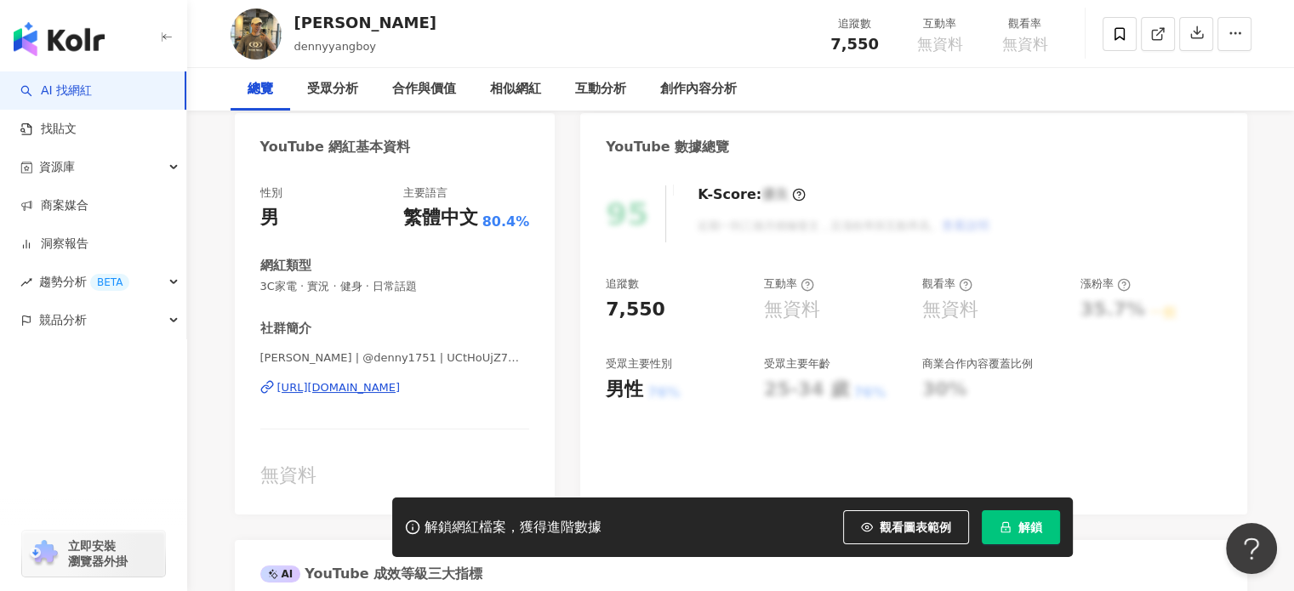
scroll to position [425, 0]
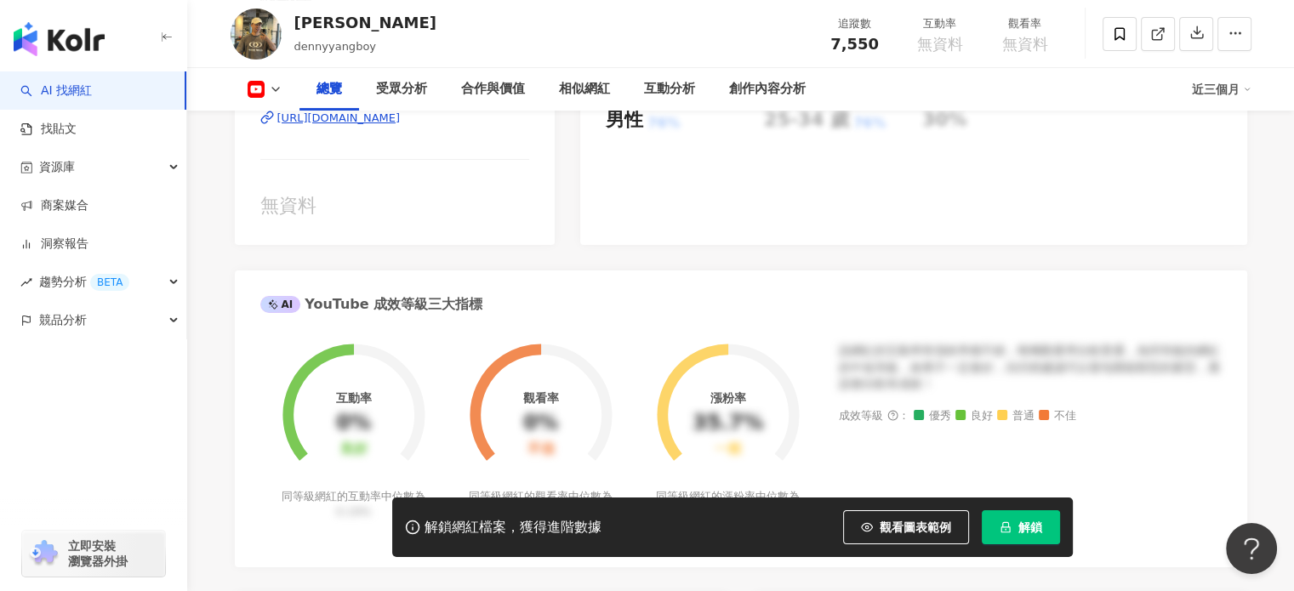
click at [401, 126] on div "https://www.youtube.com/channel/UCtHoUjZ7mrg42VYyNYPgL4g" at bounding box center [338, 118] width 123 height 15
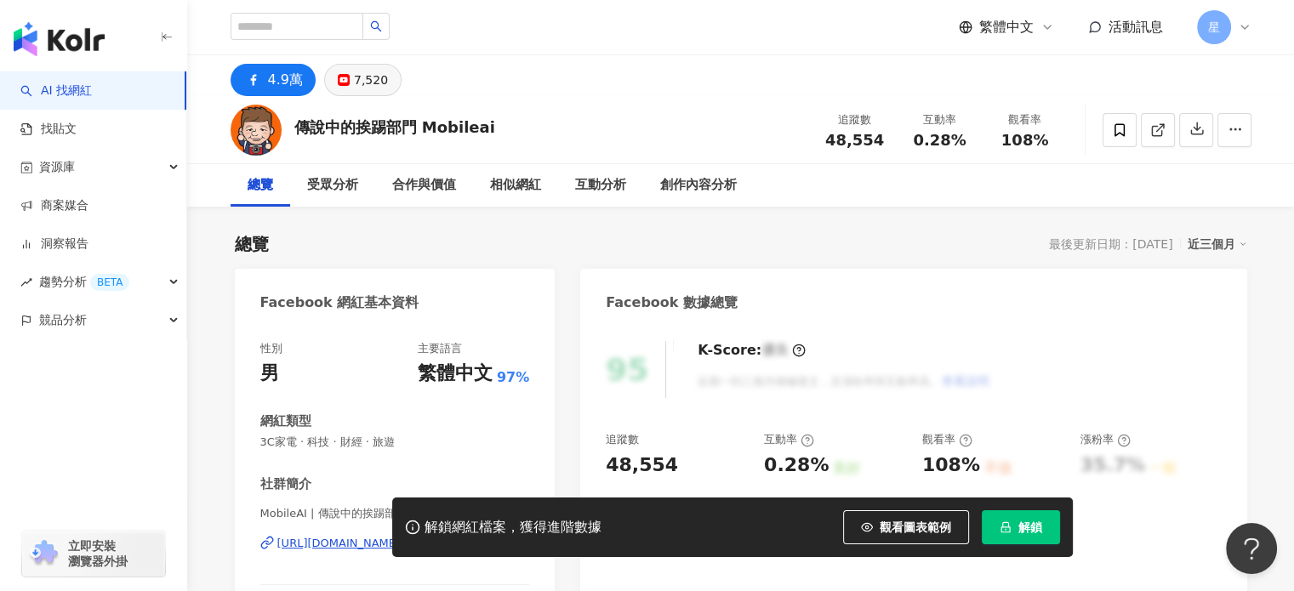
click at [372, 79] on div "7,520" at bounding box center [371, 80] width 34 height 24
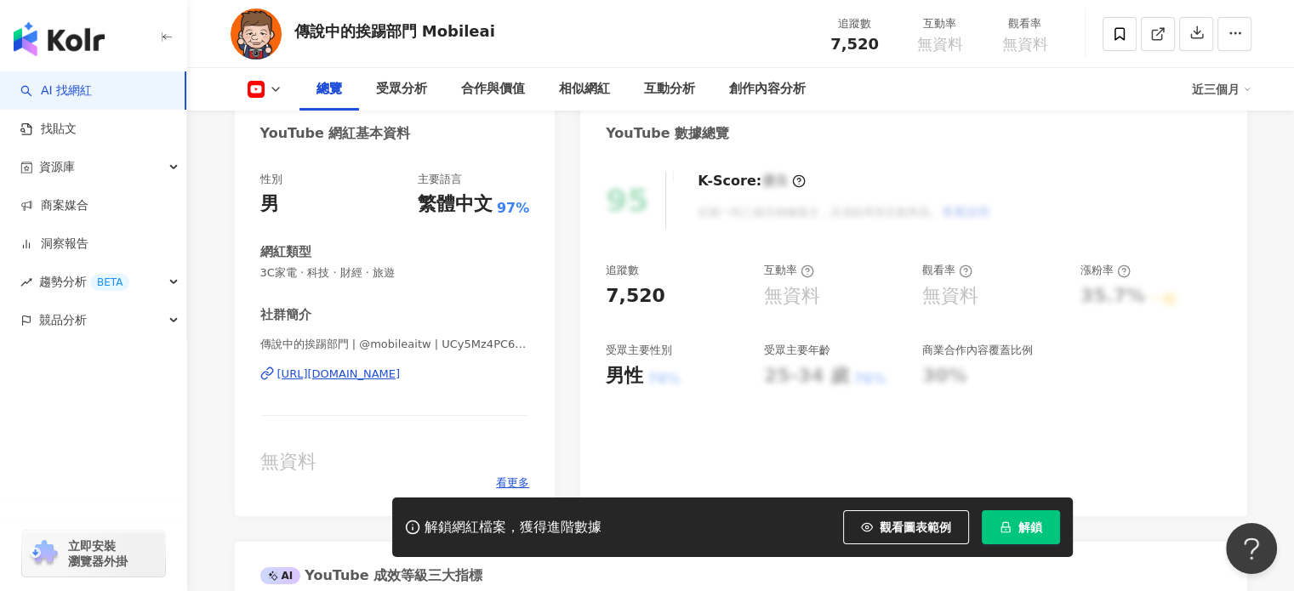
scroll to position [170, 0]
click at [396, 373] on div "[URL][DOMAIN_NAME]" at bounding box center [338, 373] width 123 height 15
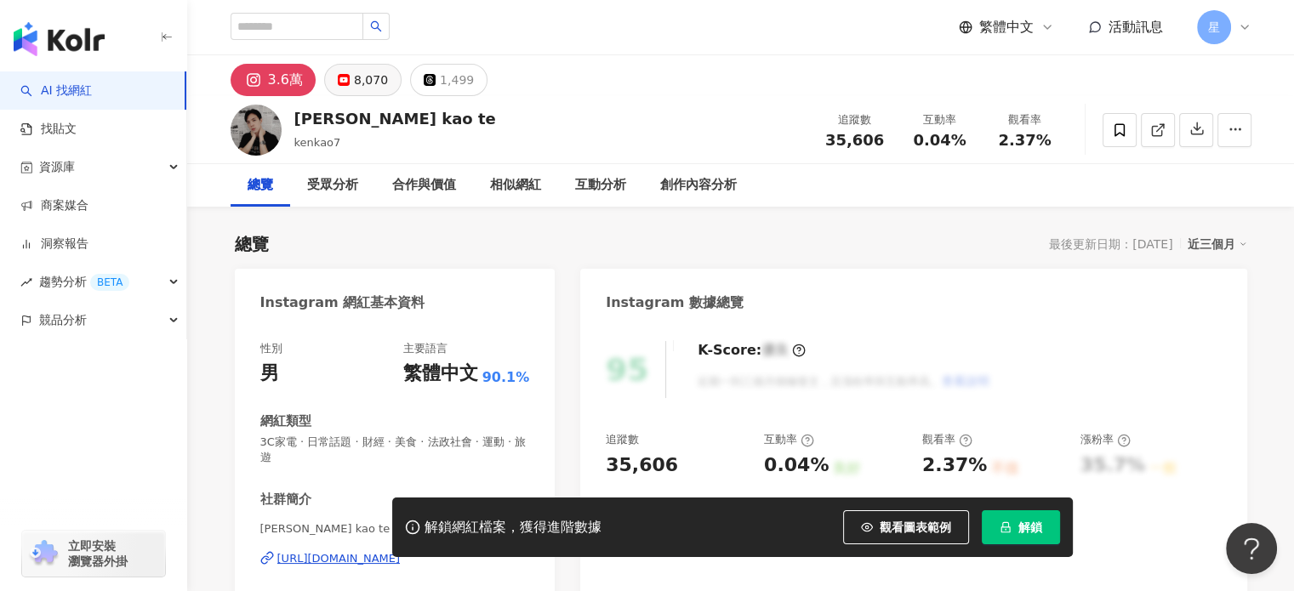
click at [387, 81] on button "8,070" at bounding box center [362, 80] width 77 height 32
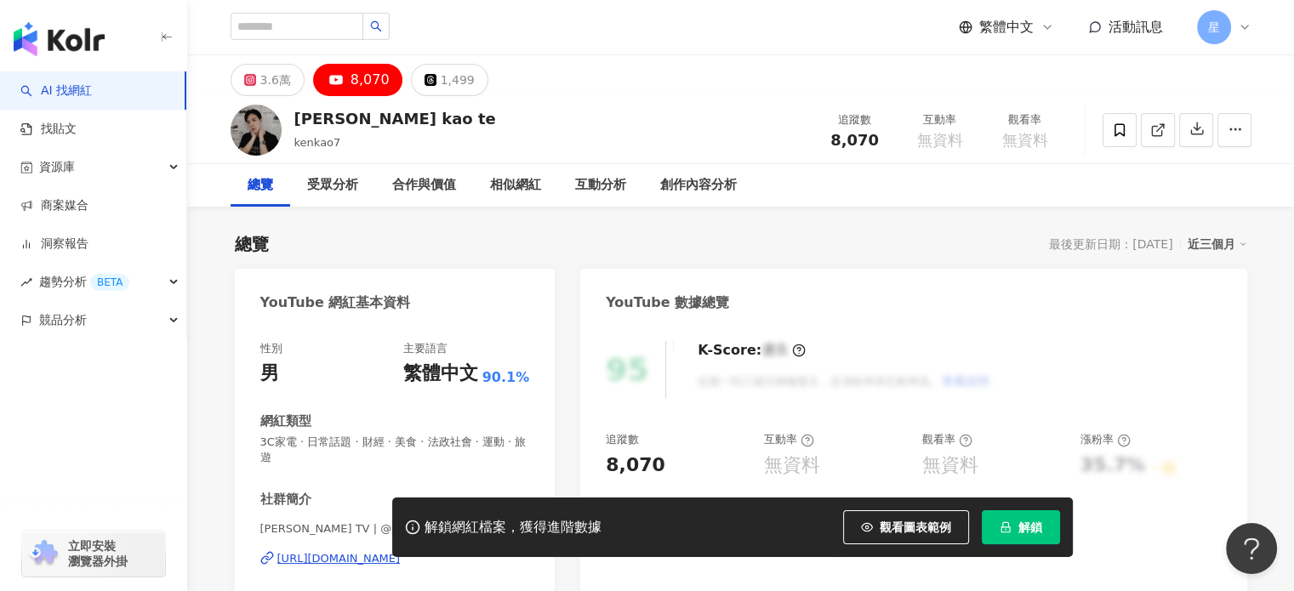
click at [350, 559] on div "https://www.youtube.com/channel/UCBAWFlN0WuAJSxpwthbydrA" at bounding box center [338, 558] width 123 height 15
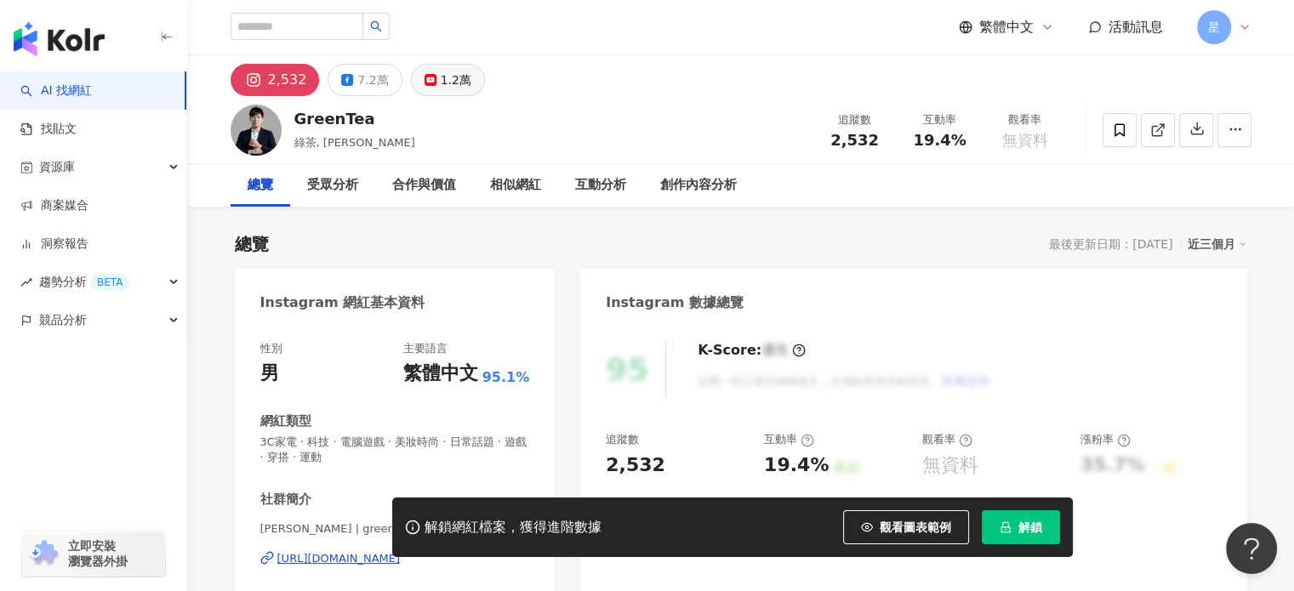
click at [424, 84] on icon at bounding box center [430, 80] width 12 height 12
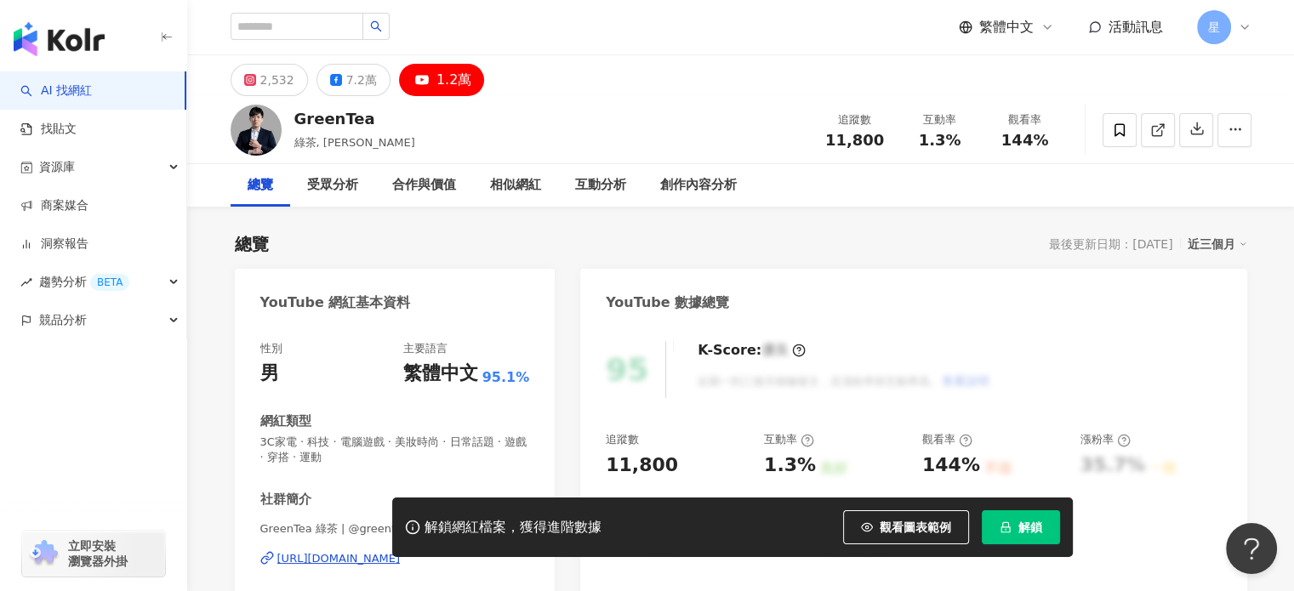
click at [337, 562] on div "https://www.youtube.com/channel/UClKA1YQIea8P8WlOILXxoxA" at bounding box center [338, 558] width 123 height 15
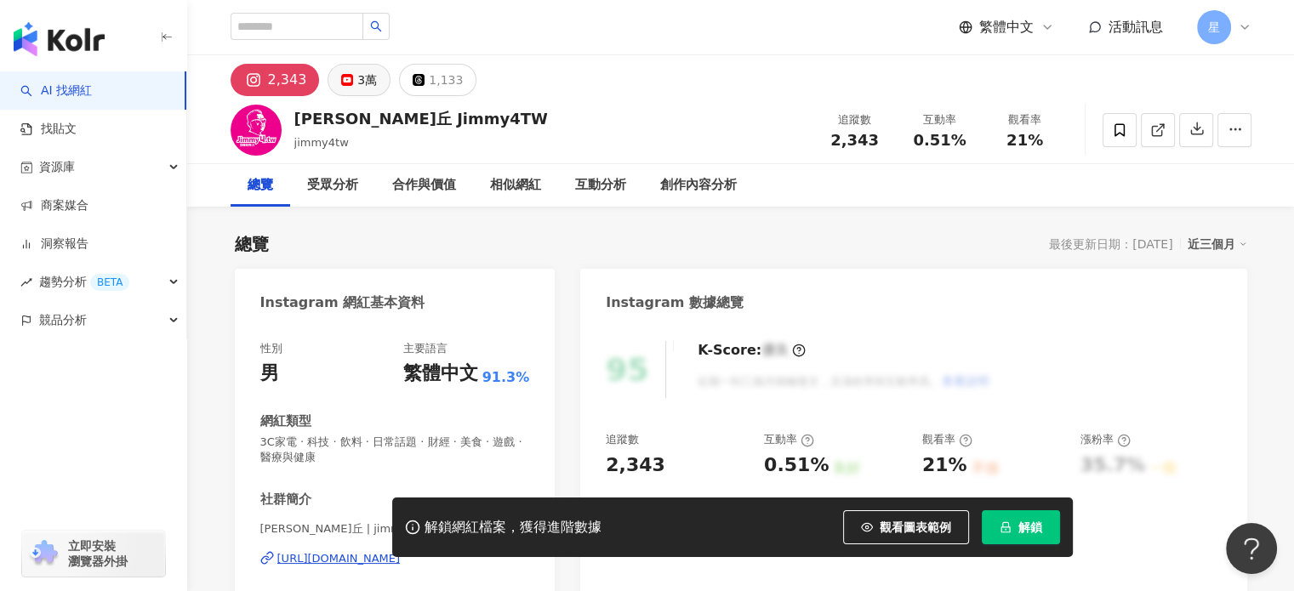
click at [350, 83] on button "3萬" at bounding box center [358, 80] width 63 height 32
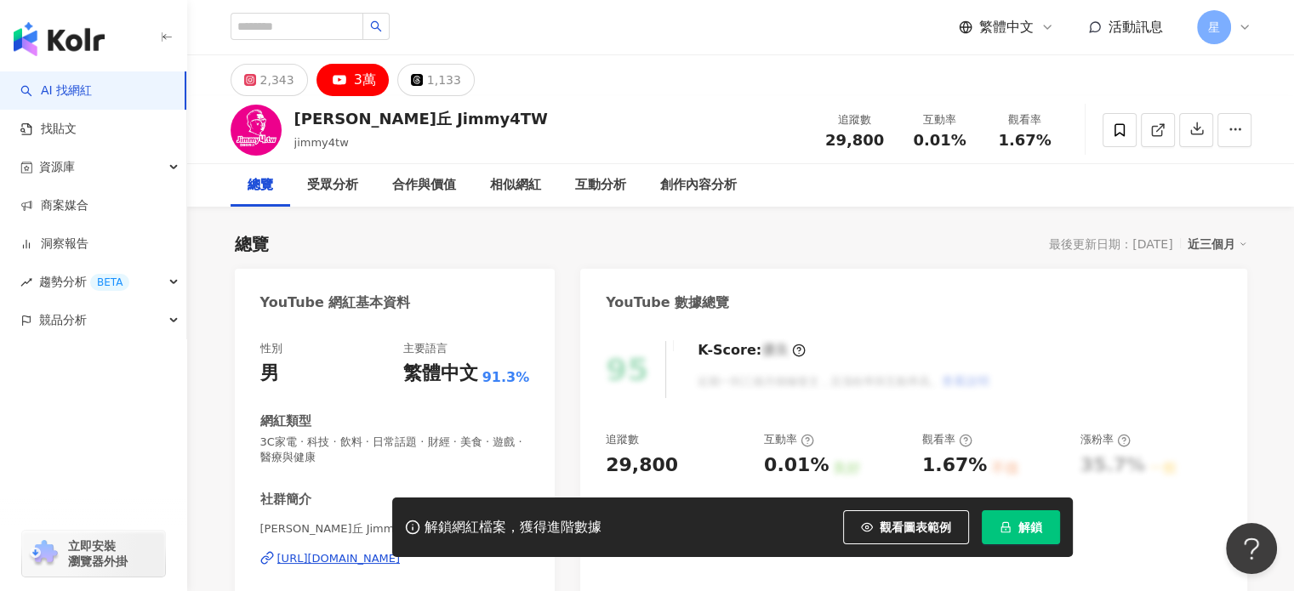
scroll to position [170, 0]
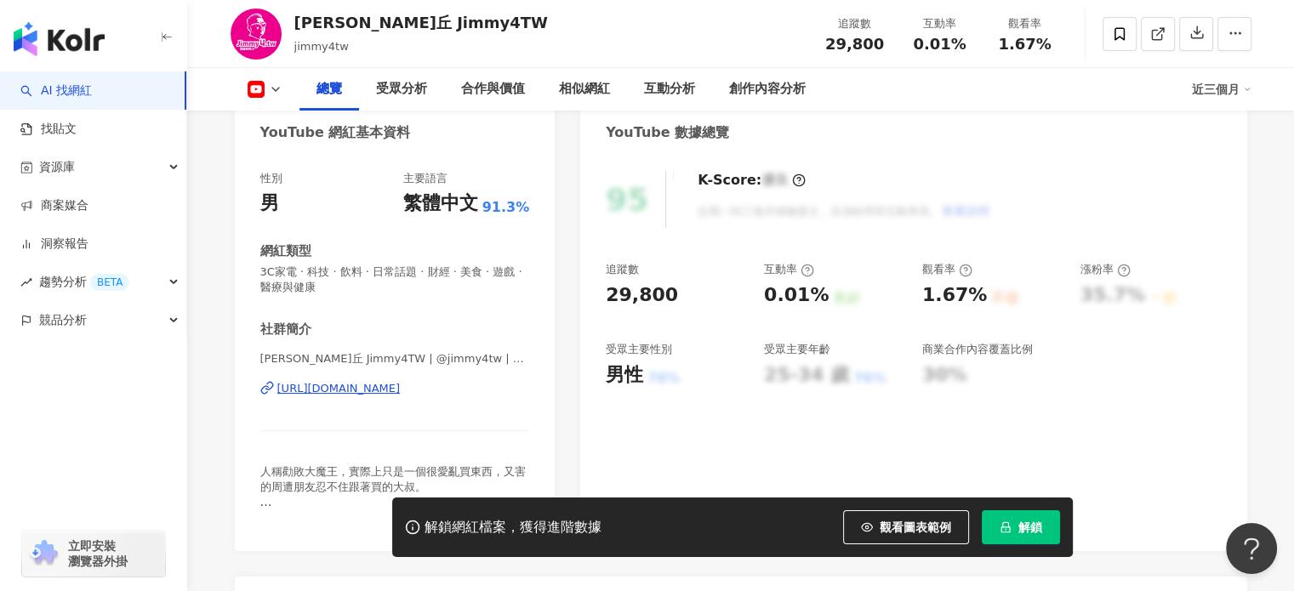
click at [389, 392] on div "https://www.youtube.com/channel/UCWYyN6e85LhPqMv4kk5hWlA" at bounding box center [338, 388] width 123 height 15
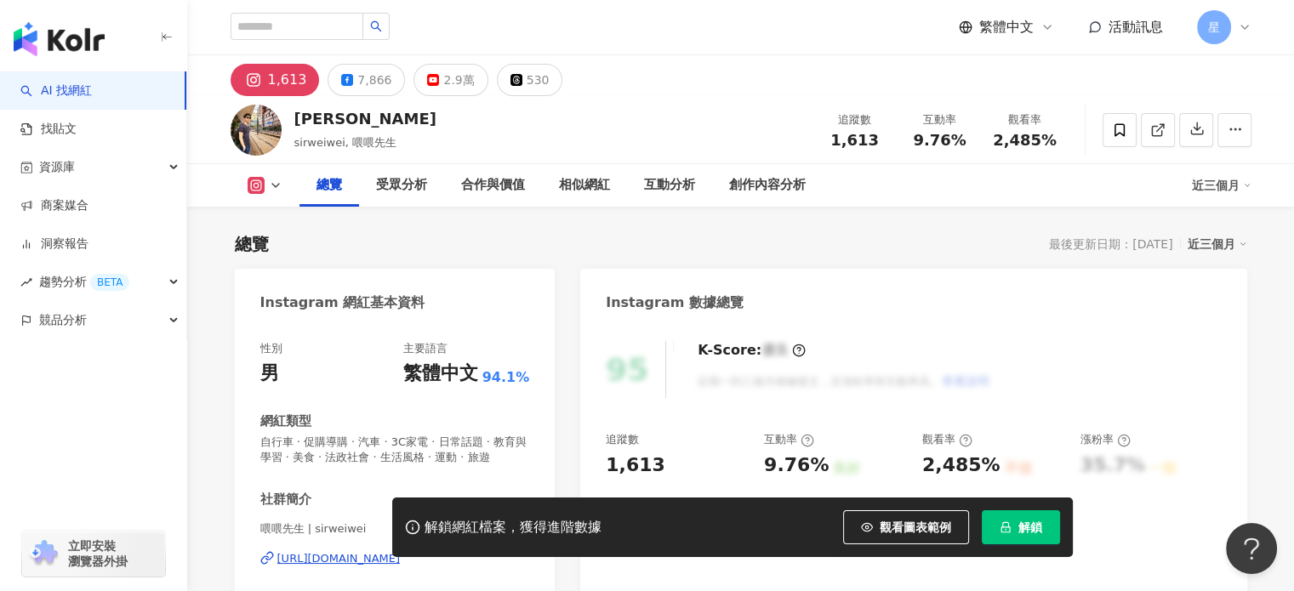
scroll to position [170, 0]
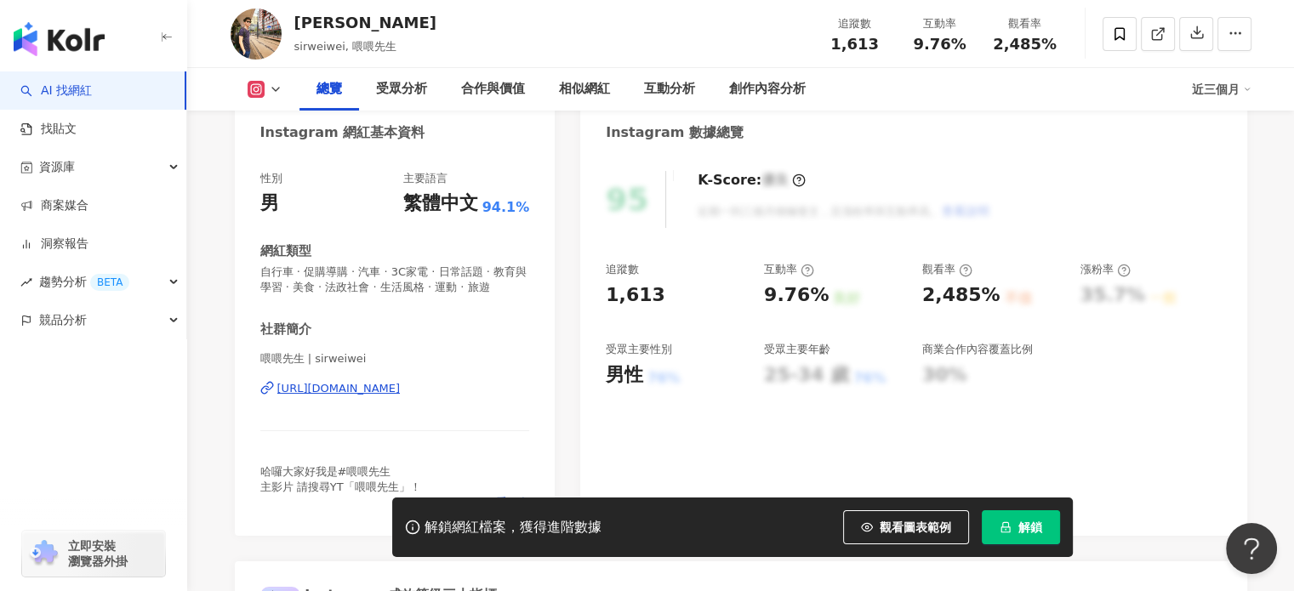
click at [401, 396] on div "https://www.instagram.com/sirweiwei/" at bounding box center [338, 388] width 123 height 15
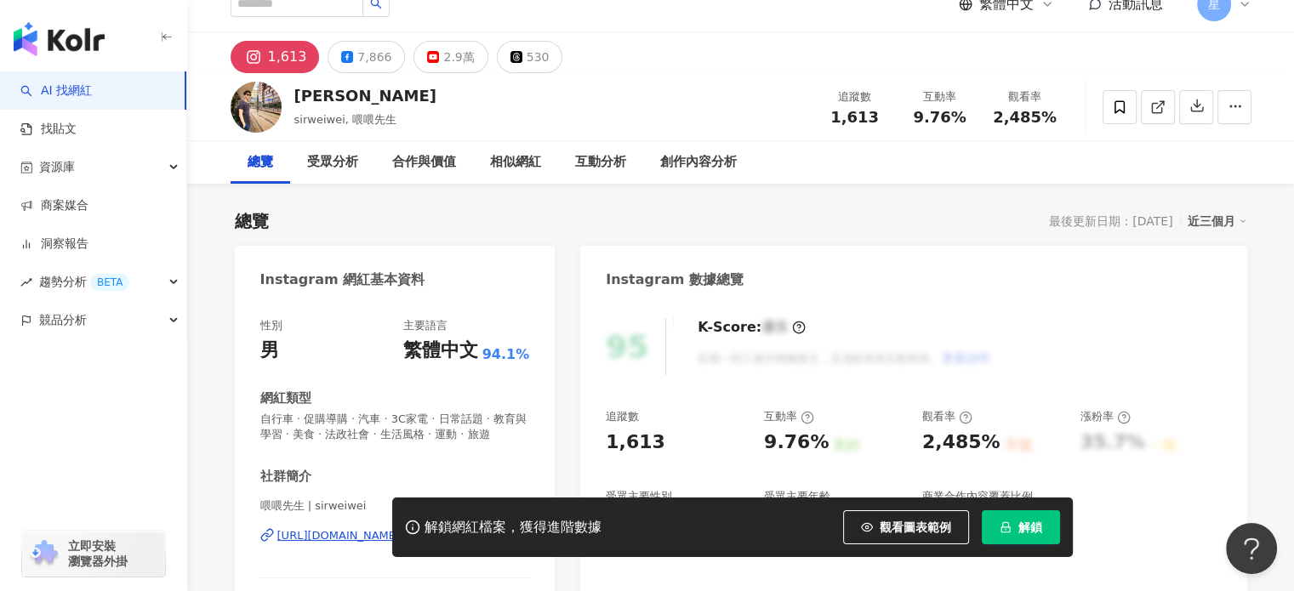
scroll to position [0, 0]
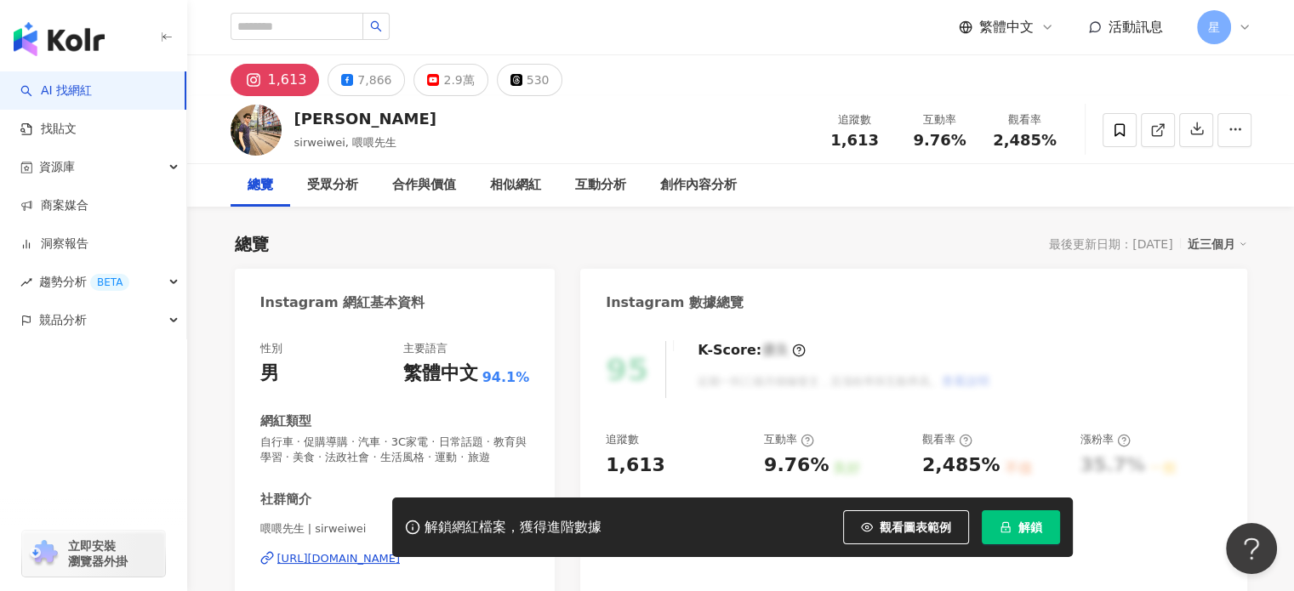
click at [430, 97] on div "Benson Wei sirweiwei, 喂喂先生 追蹤數 1,613 互動率 9.76% 觀看率 2,485%" at bounding box center [740, 129] width 1089 height 67
click at [443, 83] on div "2.9萬" at bounding box center [458, 80] width 31 height 24
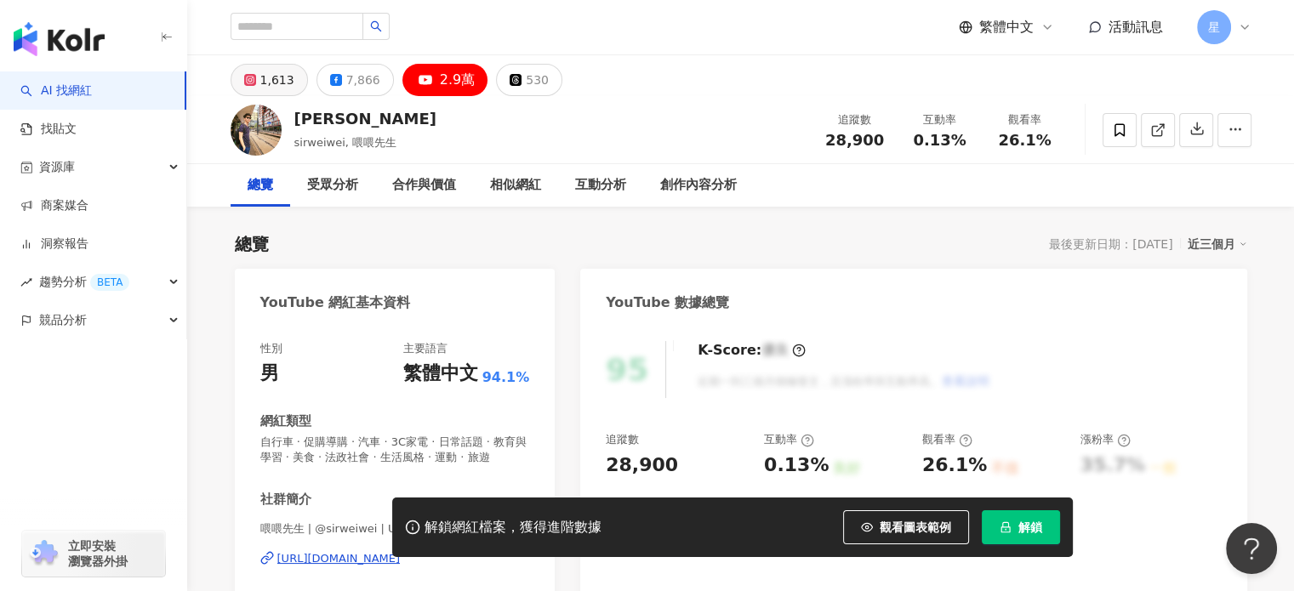
click at [284, 74] on div "1,613" at bounding box center [277, 80] width 34 height 24
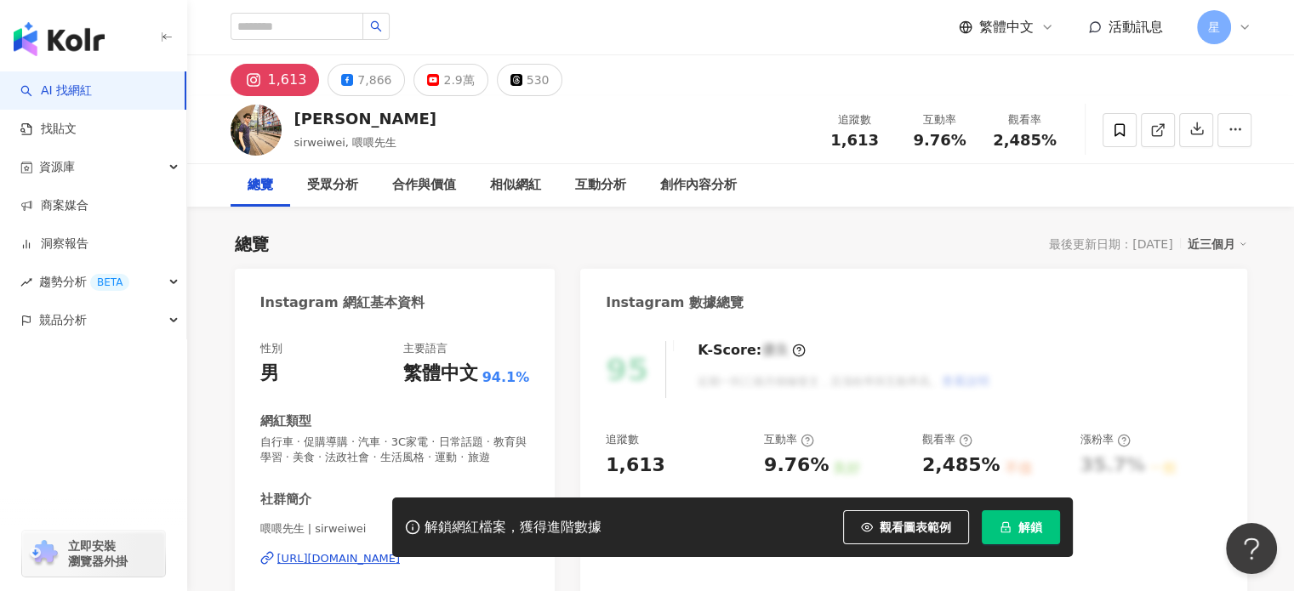
click at [316, 567] on div "https://www.instagram.com/sirweiwei/" at bounding box center [338, 558] width 123 height 15
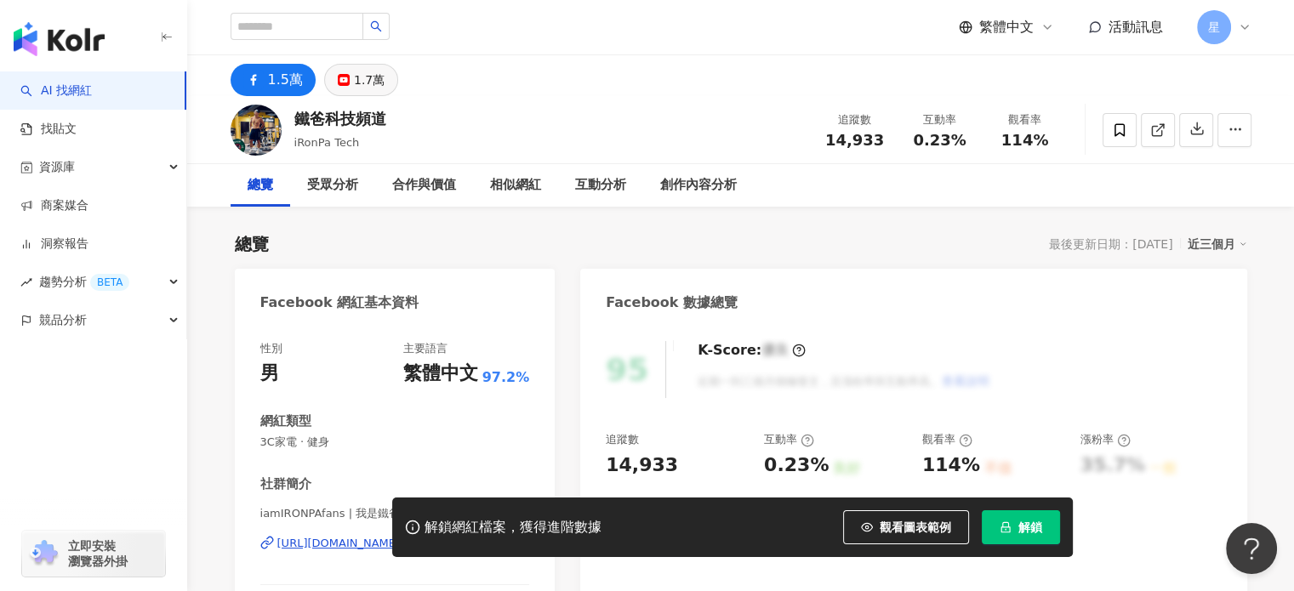
click at [371, 85] on div "1.7萬" at bounding box center [369, 80] width 31 height 24
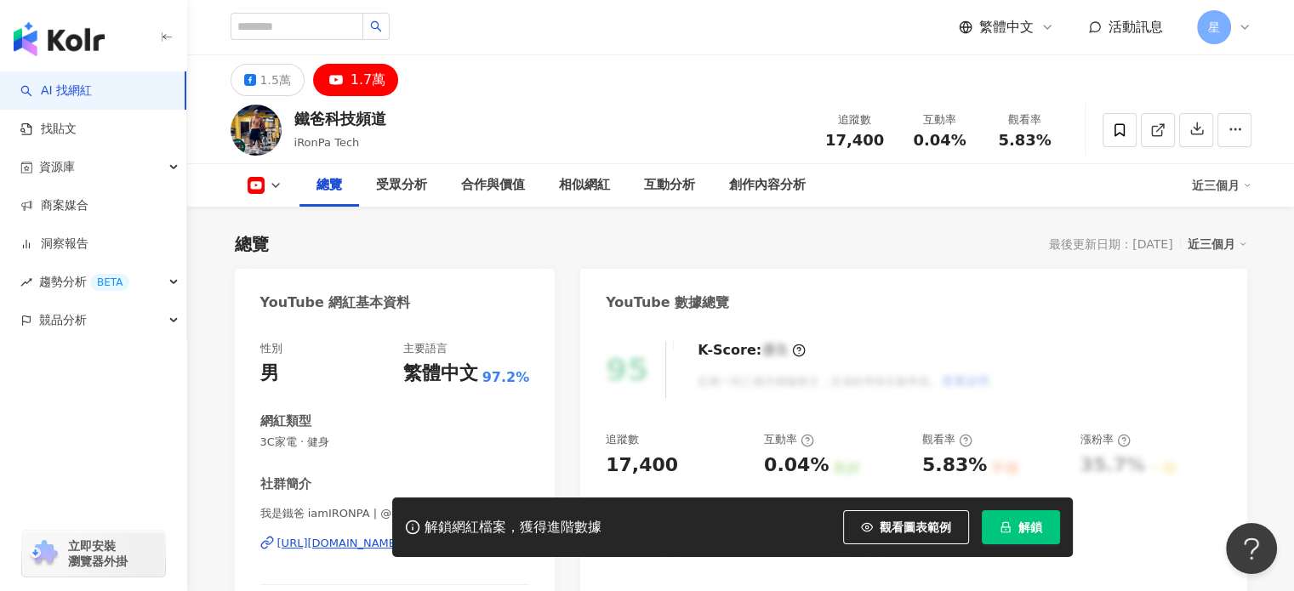
scroll to position [340, 0]
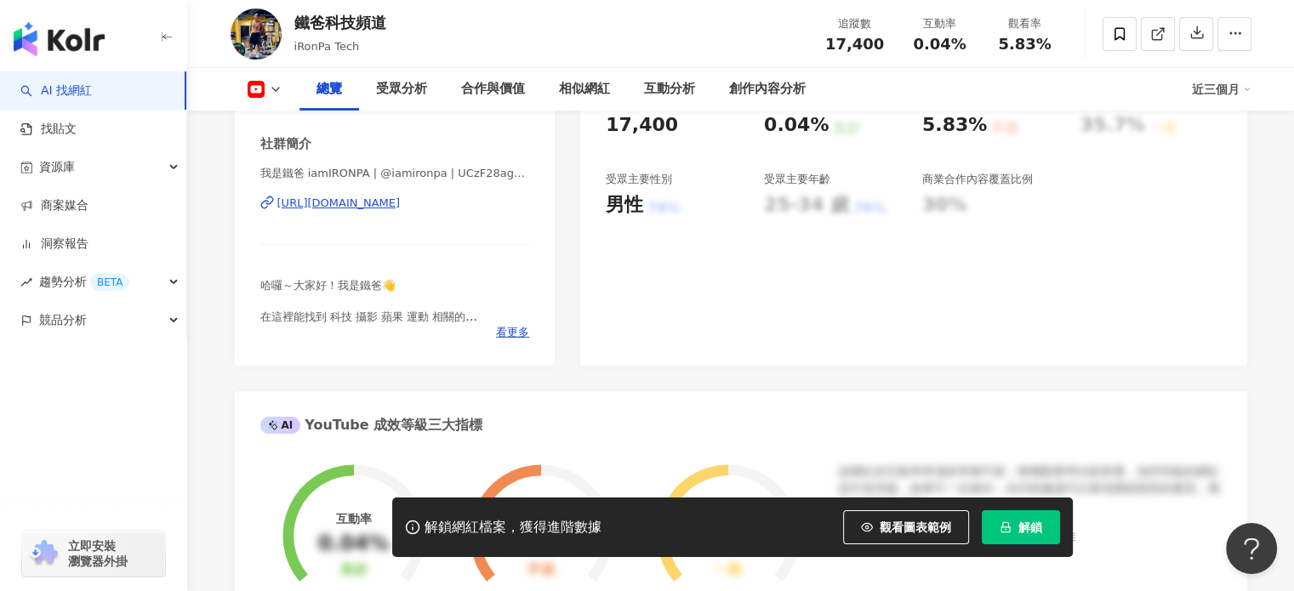
click at [401, 203] on div "[URL][DOMAIN_NAME]" at bounding box center [338, 203] width 123 height 15
click at [909, 300] on div "95 K-Score : 優良 近期一到三個月積極發文，且漲粉率與互動率高。 查看說明 追蹤數 17,400 互動率 0.04% 良好 觀看率 5.83% 不…" at bounding box center [913, 175] width 666 height 382
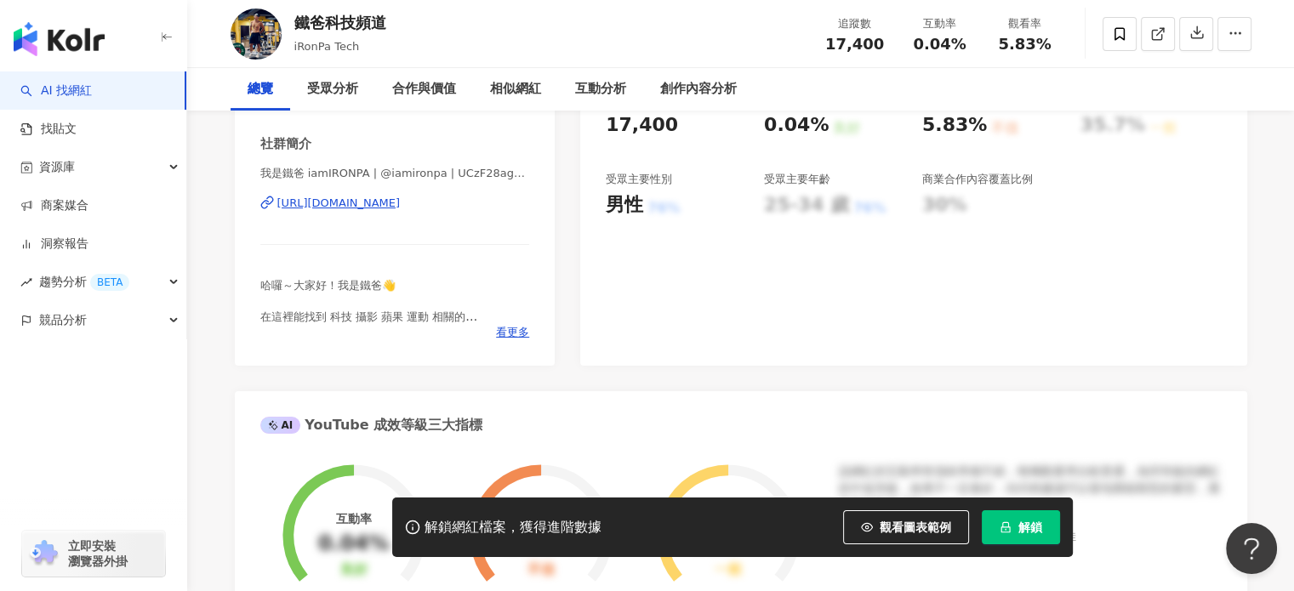
scroll to position [0, 0]
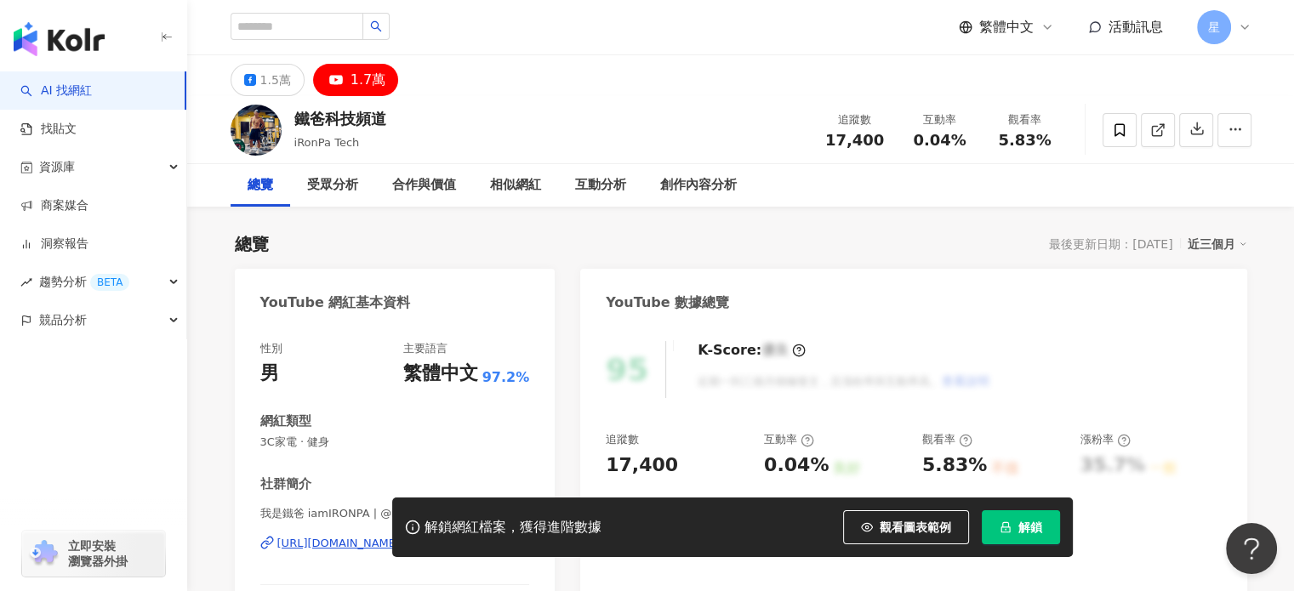
click at [358, 547] on div "解鎖網紅檔案，獲得進階數據 觀看圖表範例 點擊後模糊區塊會顯示範例資料，僅提供預覽非真實數據 解鎖" at bounding box center [647, 528] width 1294 height 60
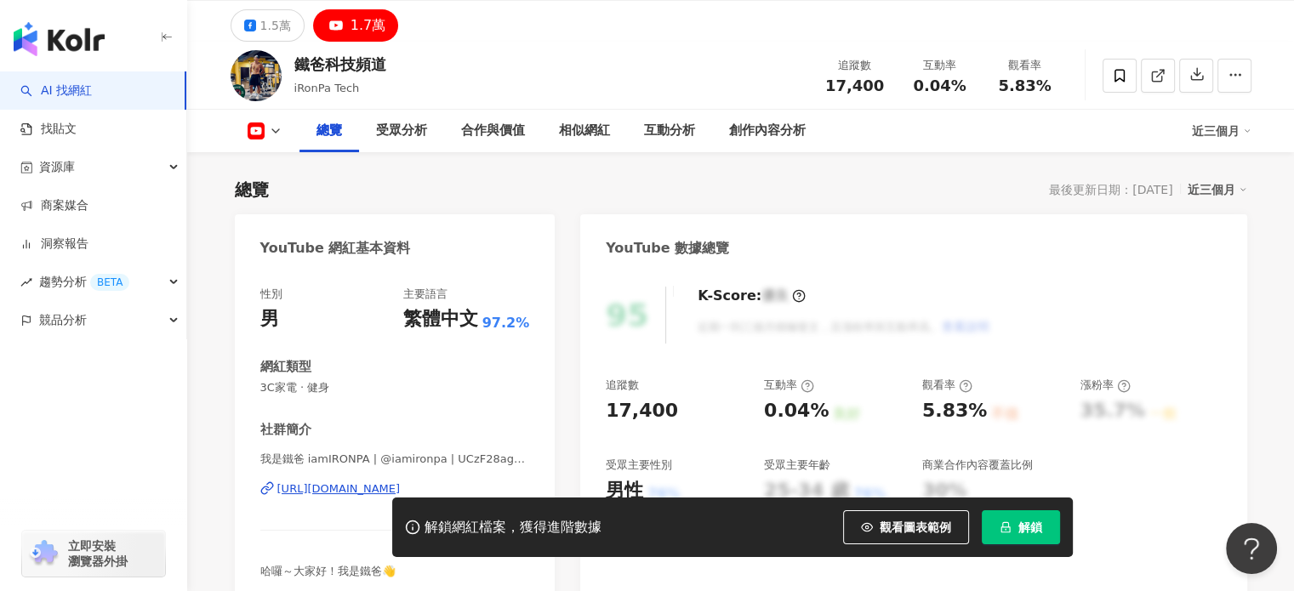
scroll to position [85, 0]
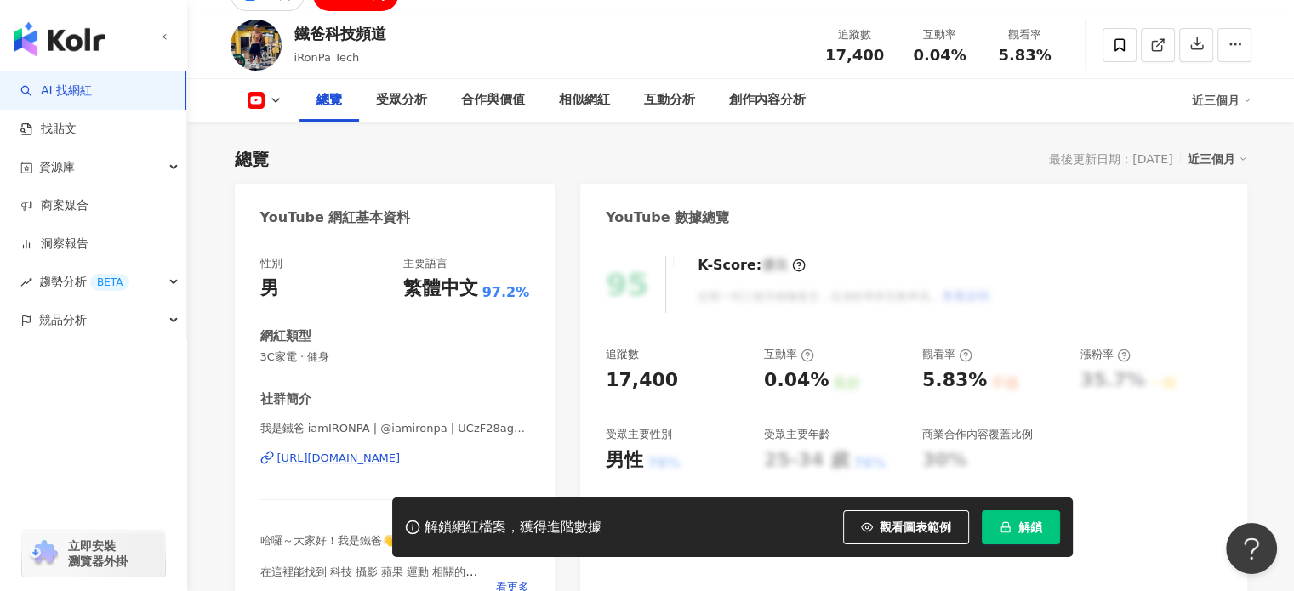
click at [401, 461] on div "https://www.youtube.com/channel/UCzF28ag7u8F6XNG1No59umw" at bounding box center [338, 458] width 123 height 15
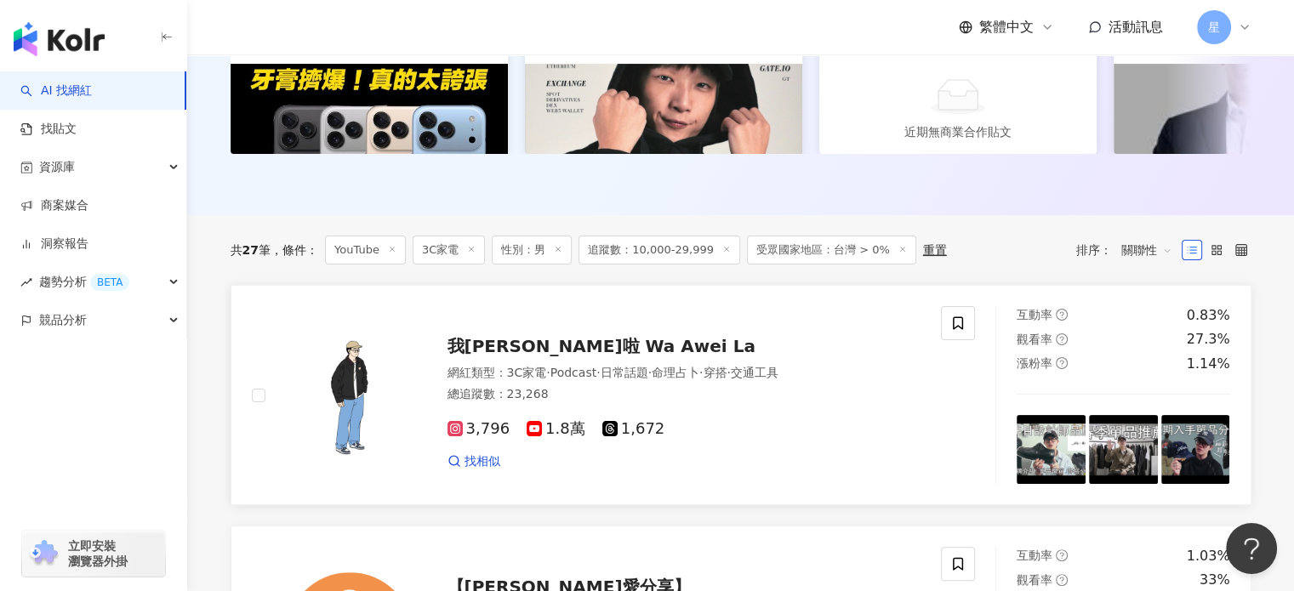
scroll to position [401, 0]
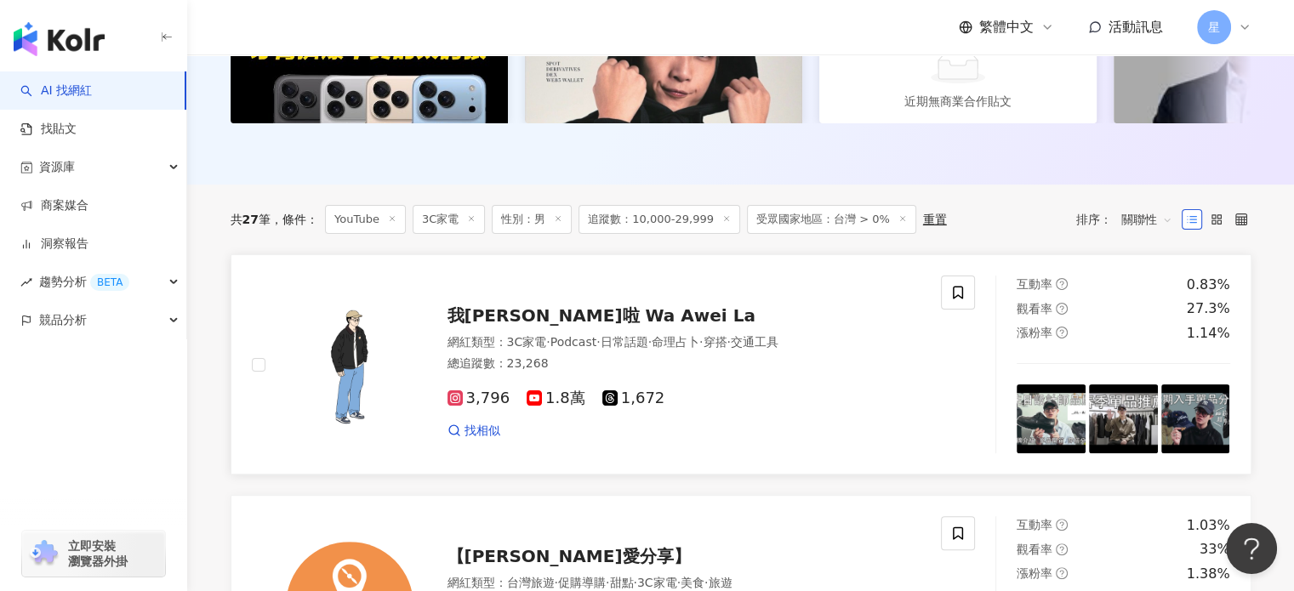
click at [542, 407] on span "1.8萬" at bounding box center [556, 399] width 59 height 18
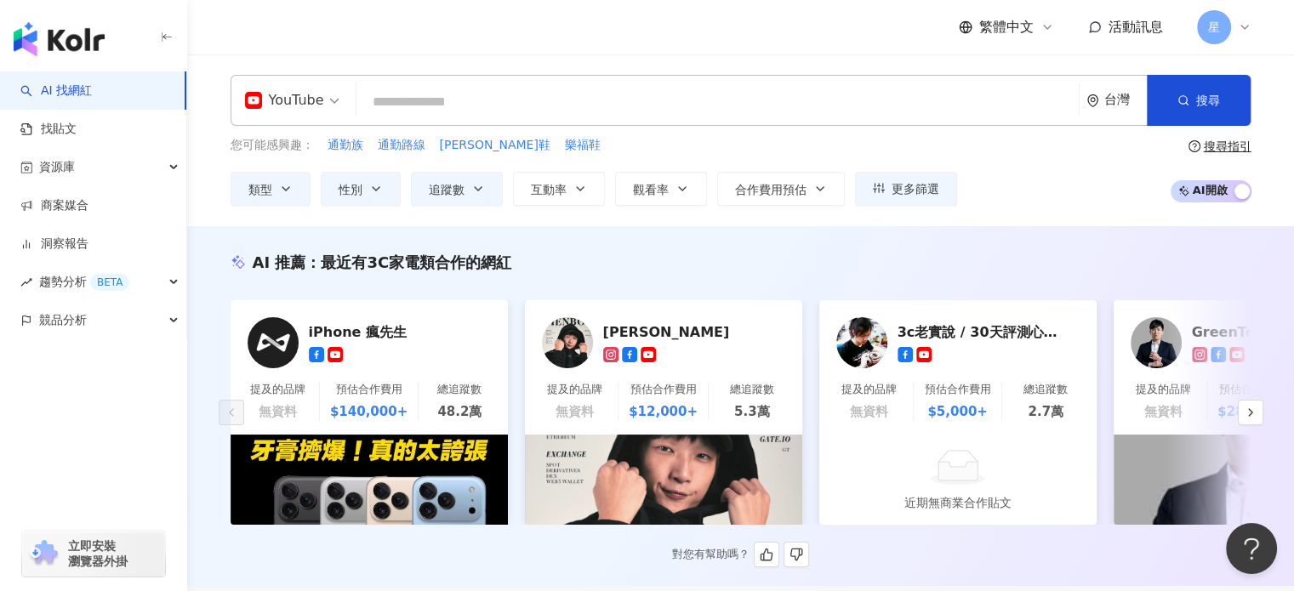
click at [612, 326] on div "[PERSON_NAME]" at bounding box center [688, 331] width 170 height 17
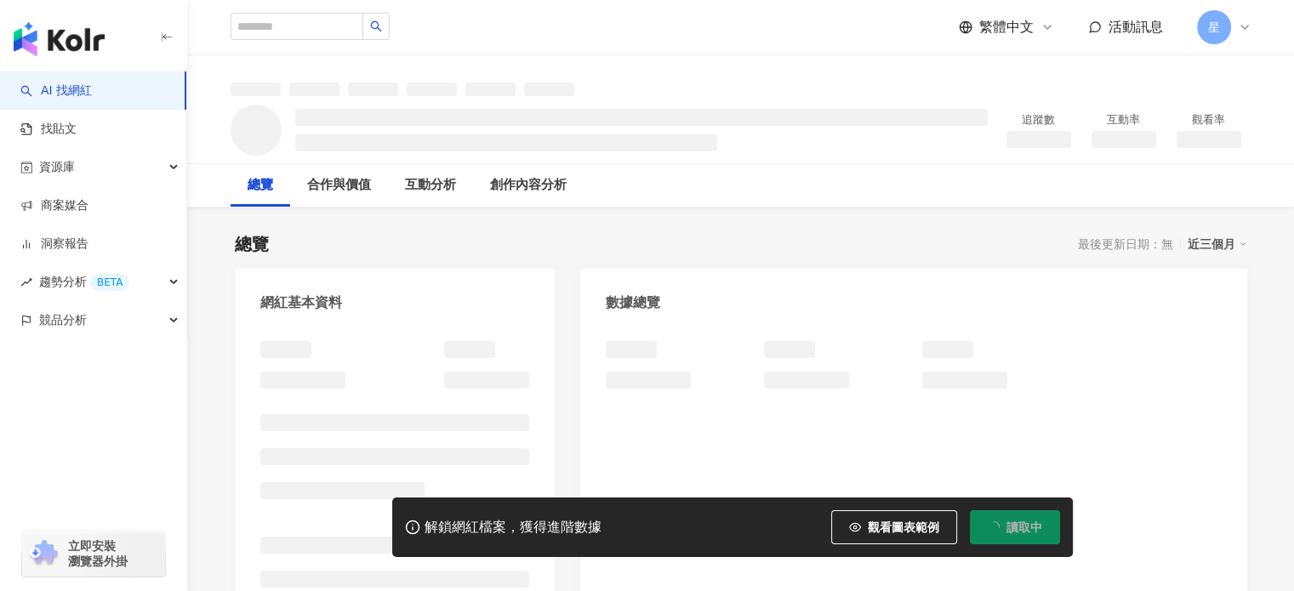
scroll to position [85, 0]
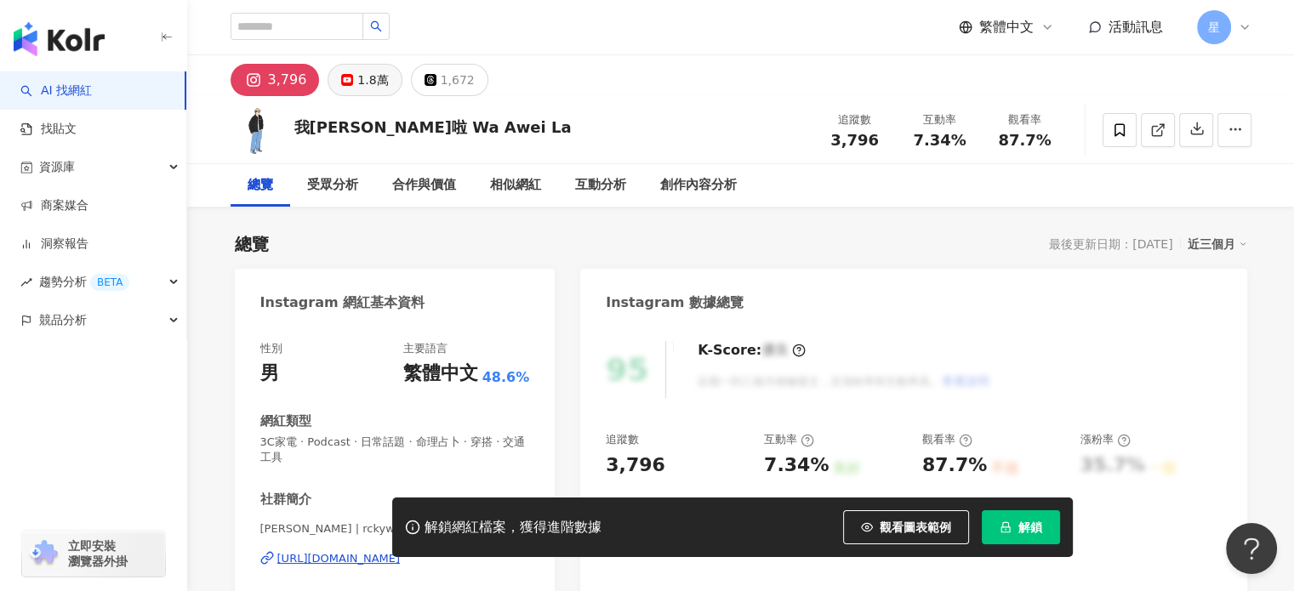
click at [345, 89] on button "1.8萬" at bounding box center [364, 80] width 74 height 32
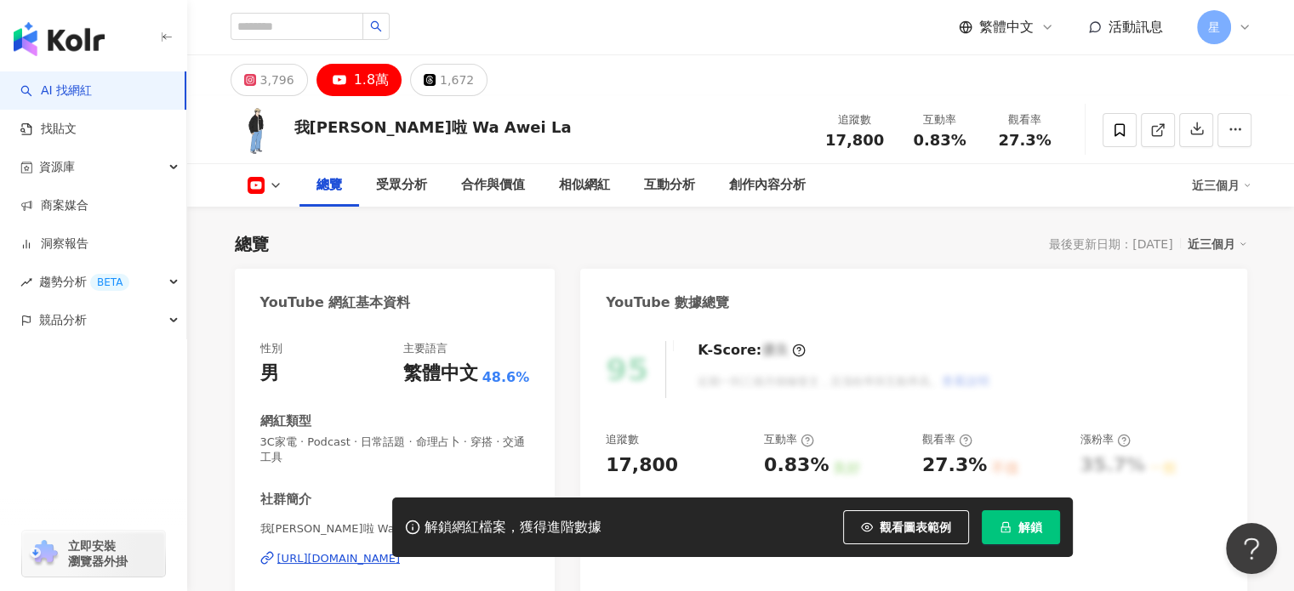
scroll to position [255, 0]
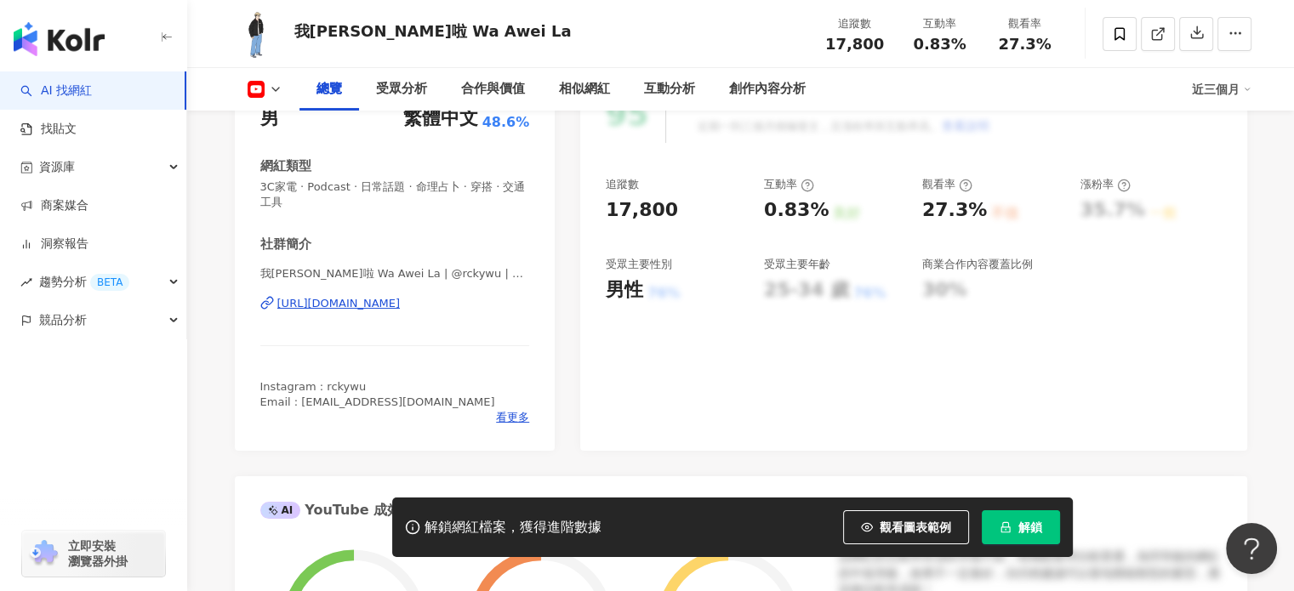
click at [379, 305] on div "https://www.youtube.com/channel/UCrPRBM_fbyQ_ZYUUvqjyrPw" at bounding box center [338, 303] width 123 height 15
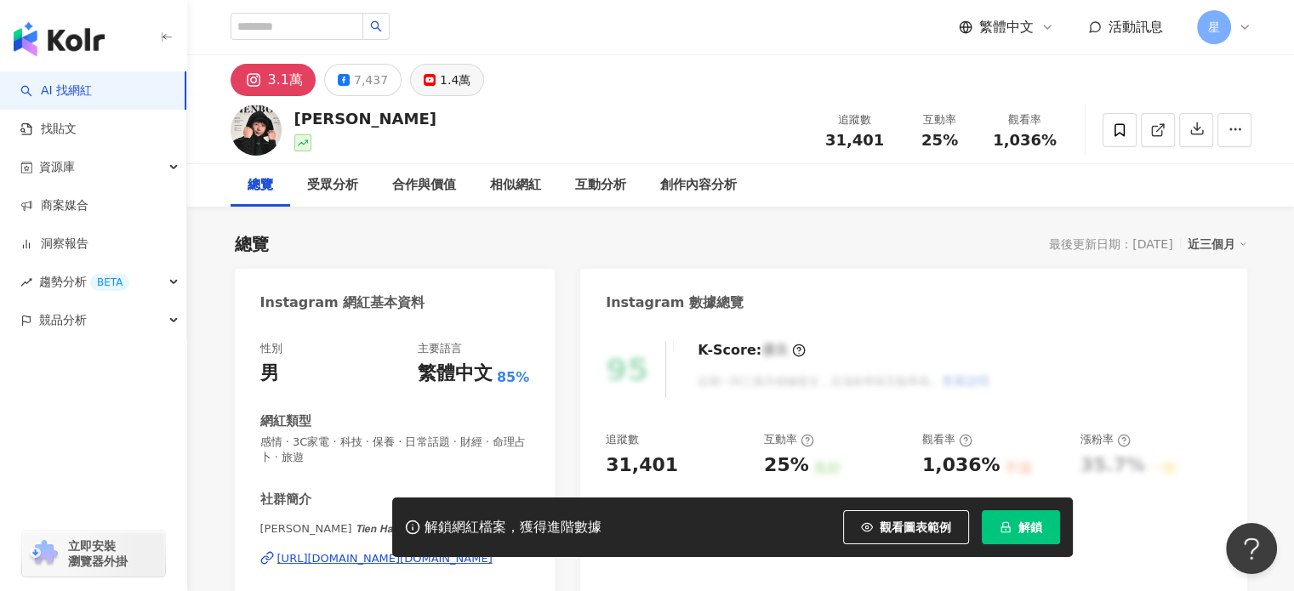
click at [453, 86] on div "1.4萬" at bounding box center [455, 80] width 31 height 24
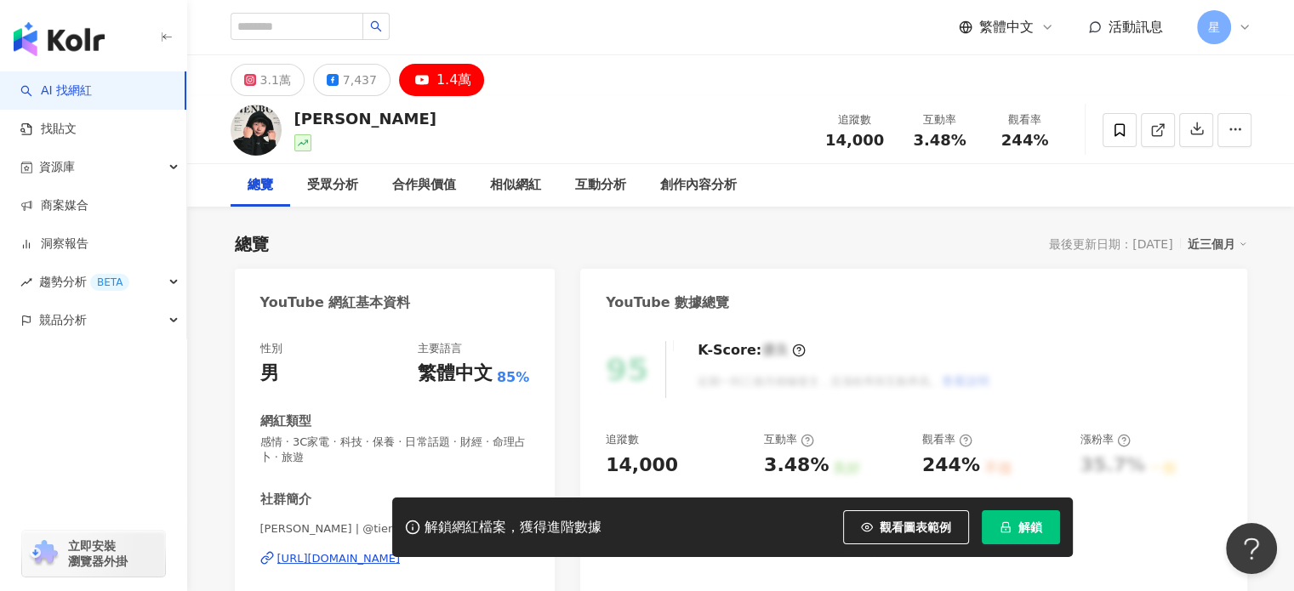
click at [327, 558] on div "[URL][DOMAIN_NAME]" at bounding box center [338, 558] width 123 height 15
